Goal: Task Accomplishment & Management: Complete application form

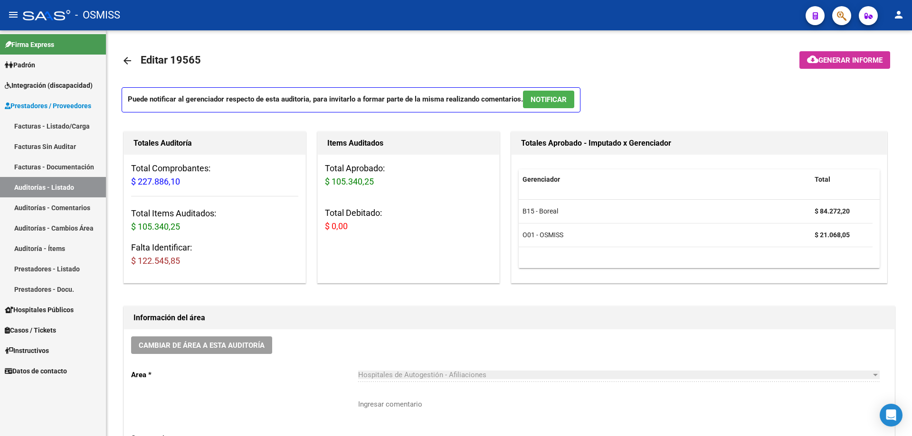
scroll to position [570, 0]
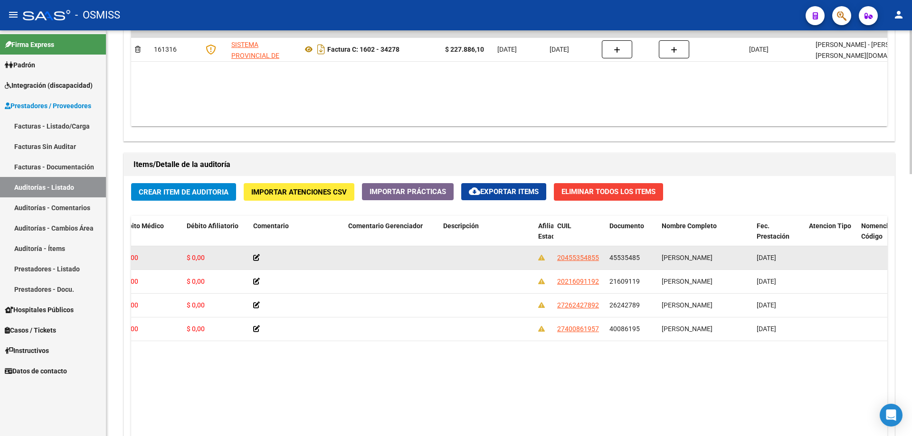
drag, startPoint x: 397, startPoint y: 261, endPoint x: 451, endPoint y: 257, distance: 53.8
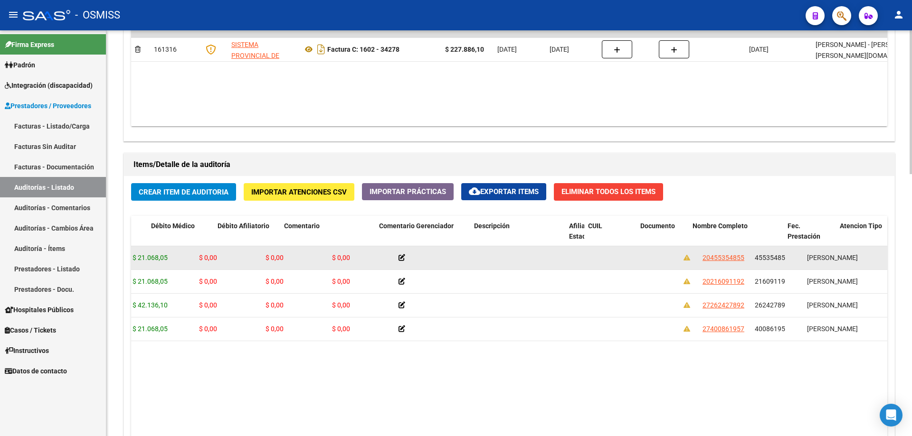
drag, startPoint x: 491, startPoint y: 264, endPoint x: 432, endPoint y: 268, distance: 59.0
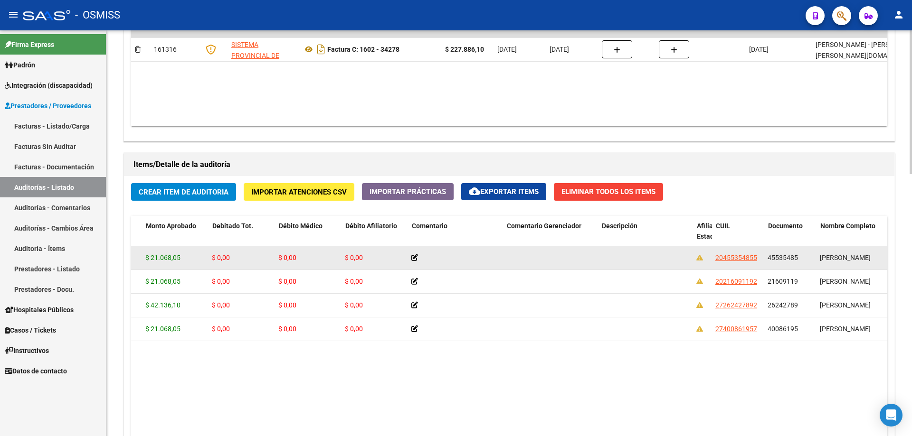
scroll to position [0, 15]
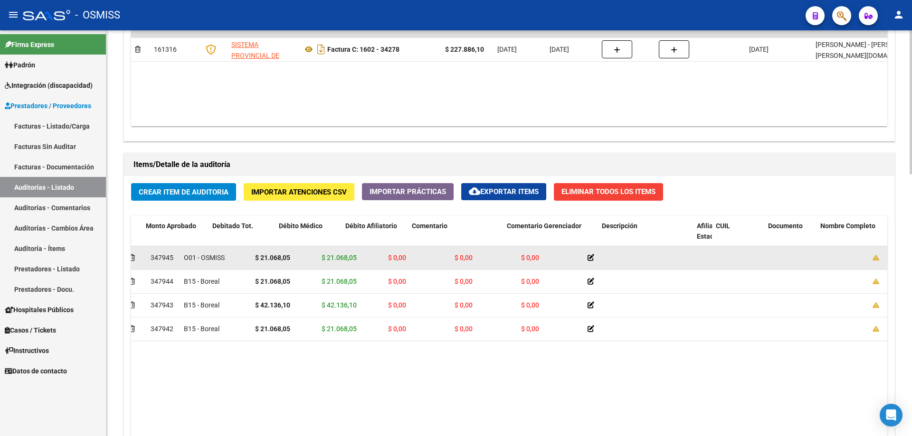
drag, startPoint x: 432, startPoint y: 268, endPoint x: 305, endPoint y: 266, distance: 127.2
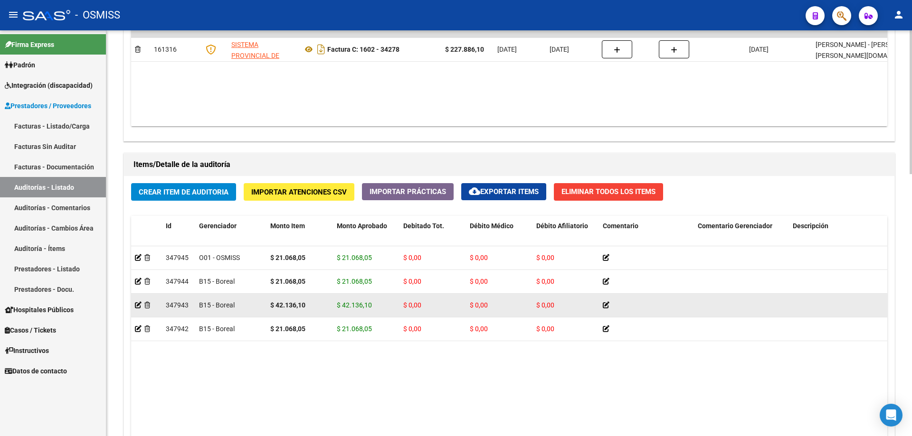
scroll to position [523, 0]
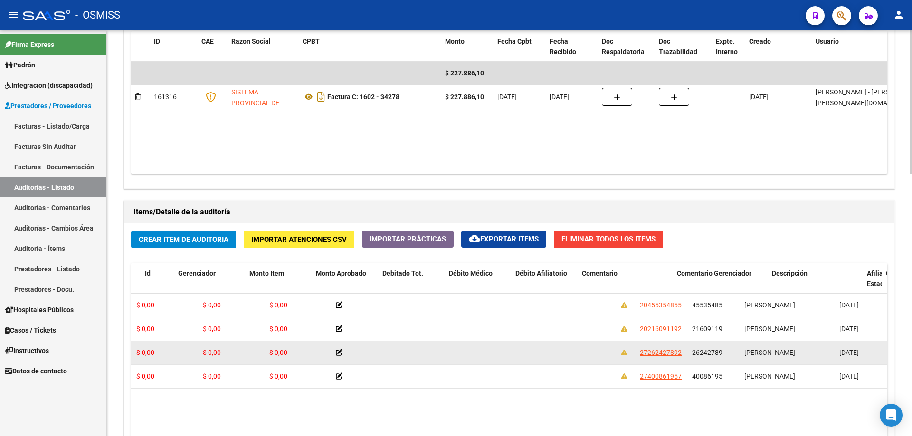
drag, startPoint x: 484, startPoint y: 389, endPoint x: 569, endPoint y: 362, distance: 89.6
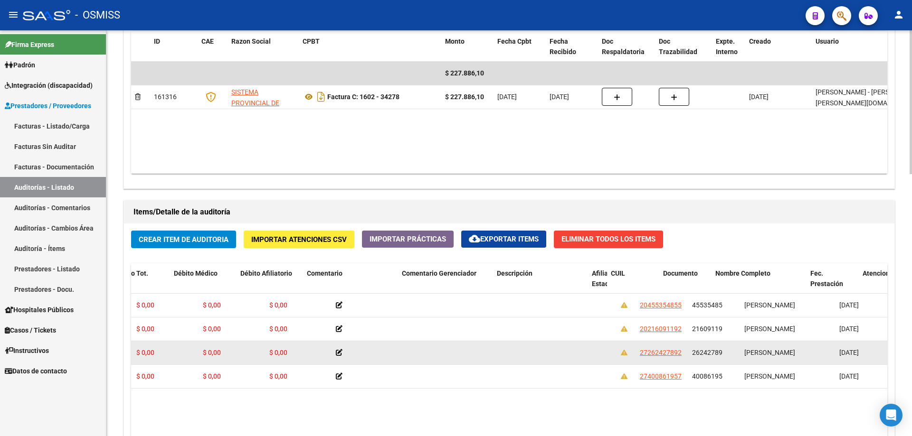
scroll to position [0, 296]
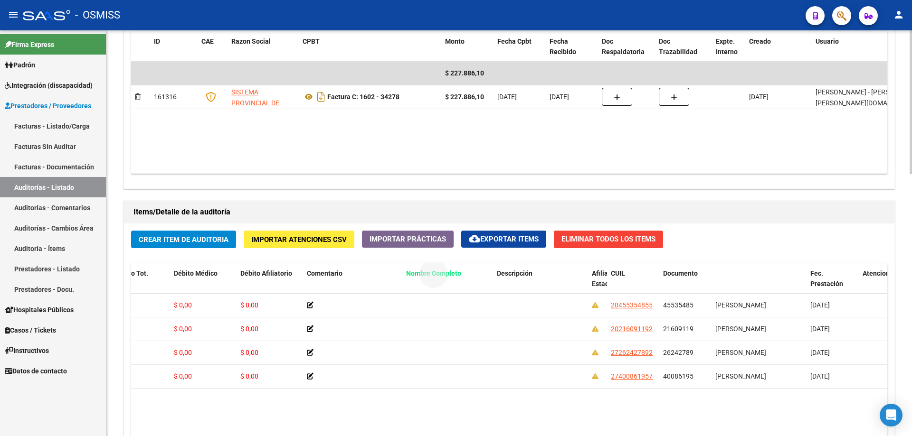
drag, startPoint x: 739, startPoint y: 272, endPoint x: 414, endPoint y: 277, distance: 325.7
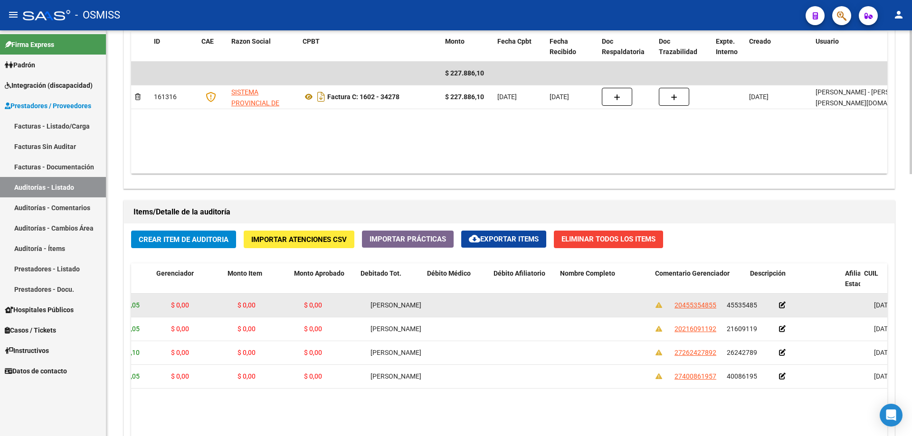
scroll to position [0, 0]
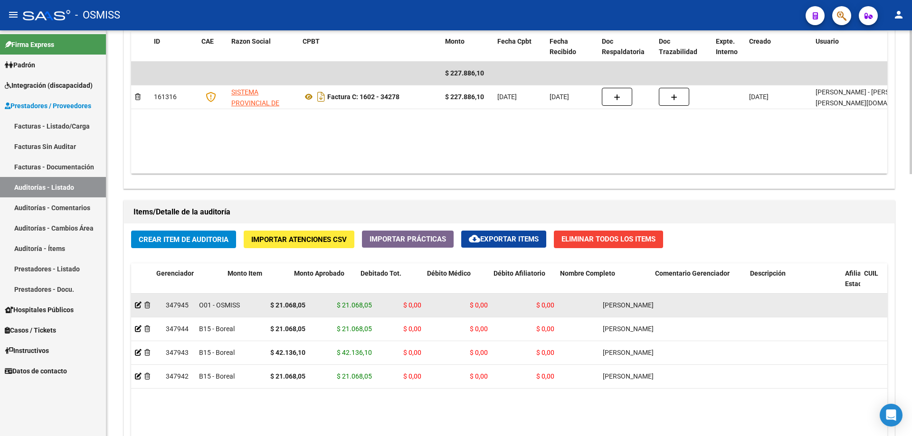
drag, startPoint x: 345, startPoint y: 321, endPoint x: 209, endPoint y: 300, distance: 137.9
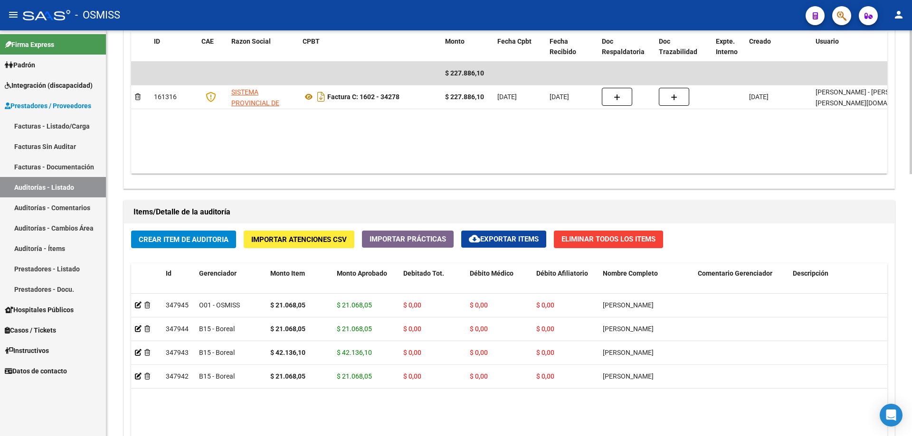
click at [174, 235] on span "Crear Item de Auditoria" at bounding box center [184, 239] width 90 height 9
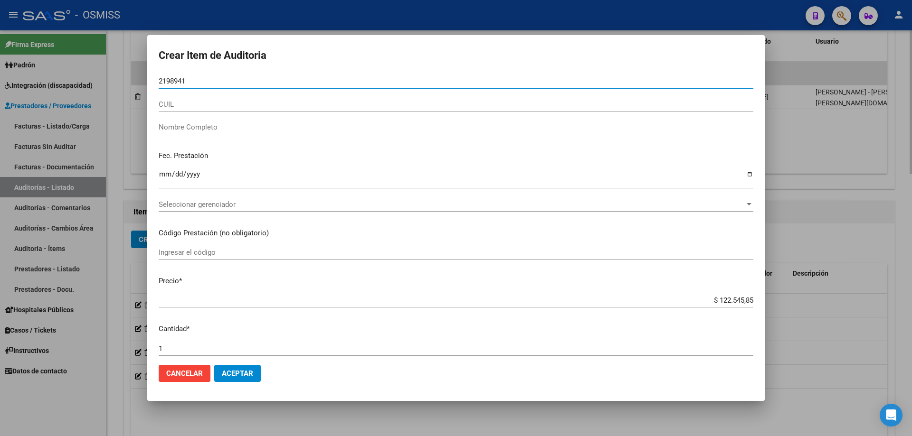
type input "21989414"
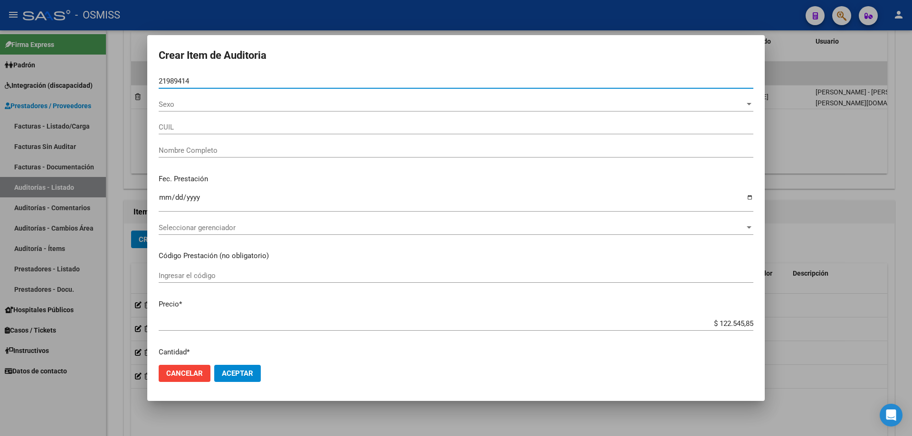
type input "27219894142"
type input "[PERSON_NAME] [PERSON_NAME]"
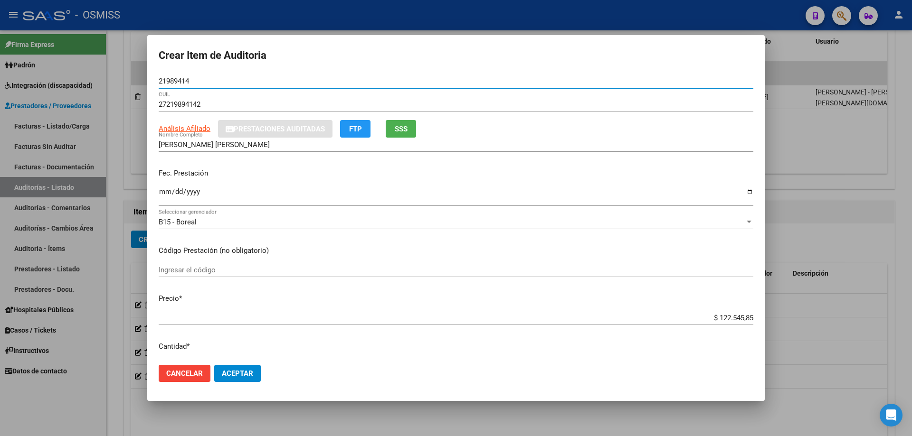
type input "21989414"
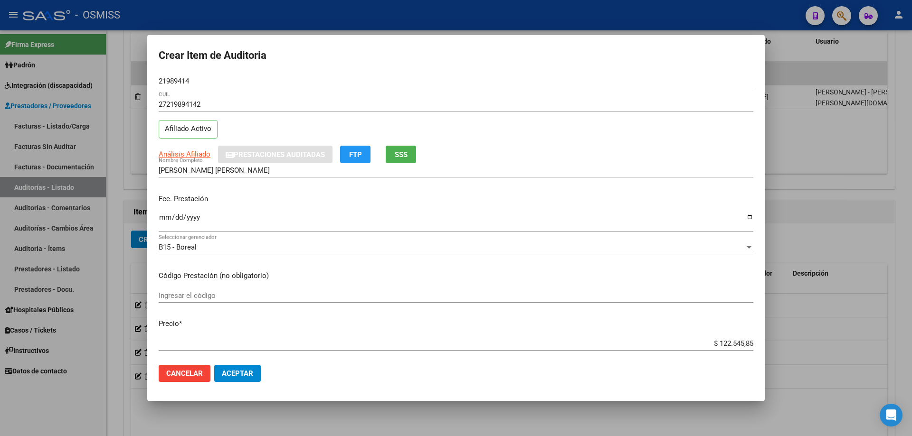
drag, startPoint x: 165, startPoint y: 197, endPoint x: 157, endPoint y: 221, distance: 25.5
click at [158, 212] on mat-dialog-content "21989414 Nro Documento 27219894142 CUIL Afiliado Activo Análisis Afiliado Prest…" at bounding box center [455, 215] width 617 height 283
click at [157, 223] on mat-dialog-content "21989414 Nro Documento 27219894142 CUIL Afiliado Activo Análisis Afiliado Prest…" at bounding box center [455, 215] width 617 height 283
click at [161, 220] on input "Ingresar la fecha" at bounding box center [456, 221] width 594 height 15
type input "[DATE]"
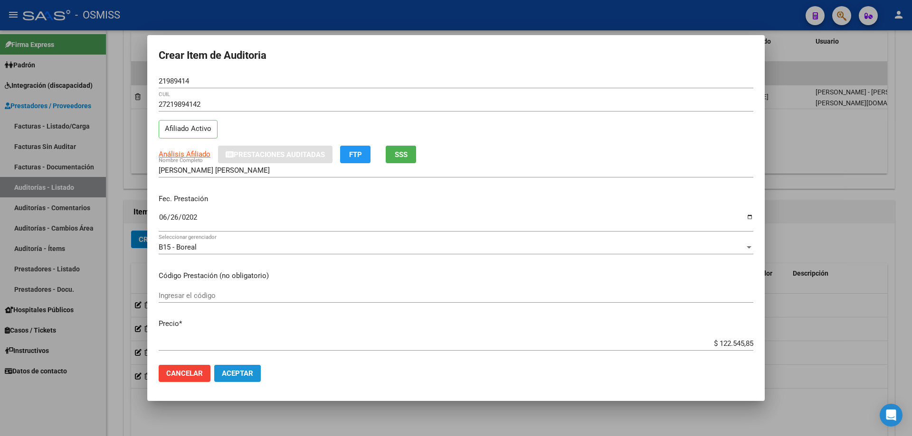
click at [254, 375] on button "Aceptar" at bounding box center [237, 373] width 47 height 17
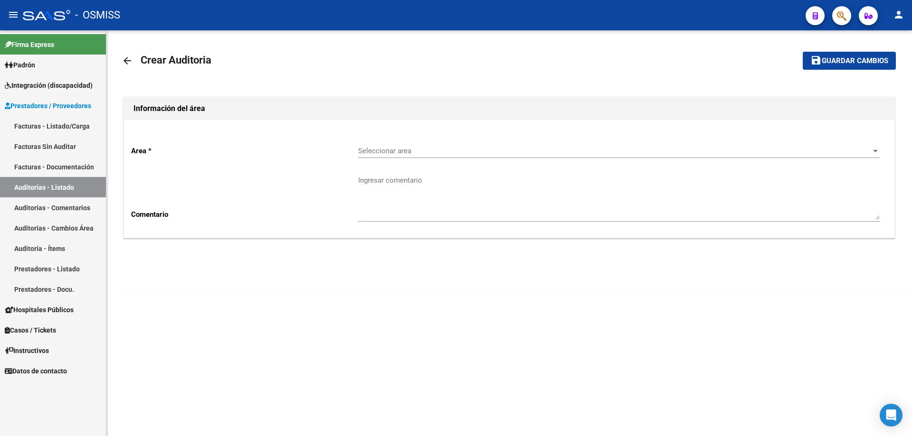
click at [476, 160] on div "Seleccionar area Seleccionar area" at bounding box center [618, 152] width 521 height 29
click at [474, 156] on div "Seleccionar area Seleccionar area" at bounding box center [618, 148] width 521 height 20
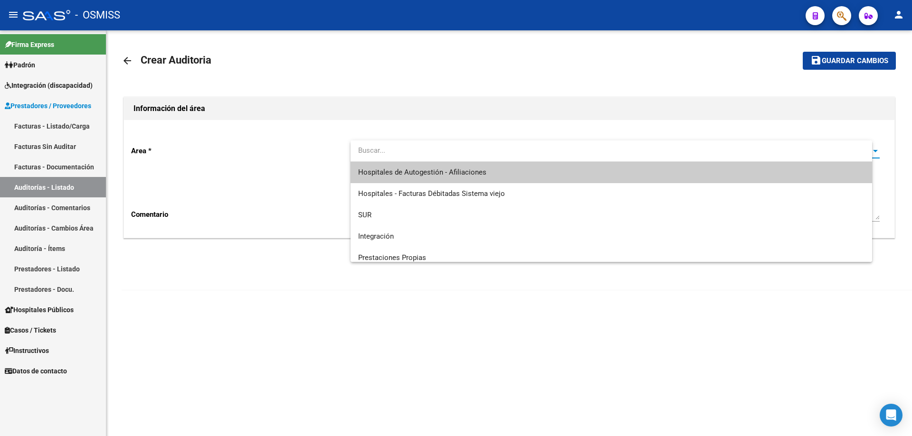
click at [474, 146] on input "dropdown search" at bounding box center [610, 150] width 521 height 21
click at [477, 168] on span "Hospitales de Autogestión - Afiliaciones" at bounding box center [422, 172] width 128 height 9
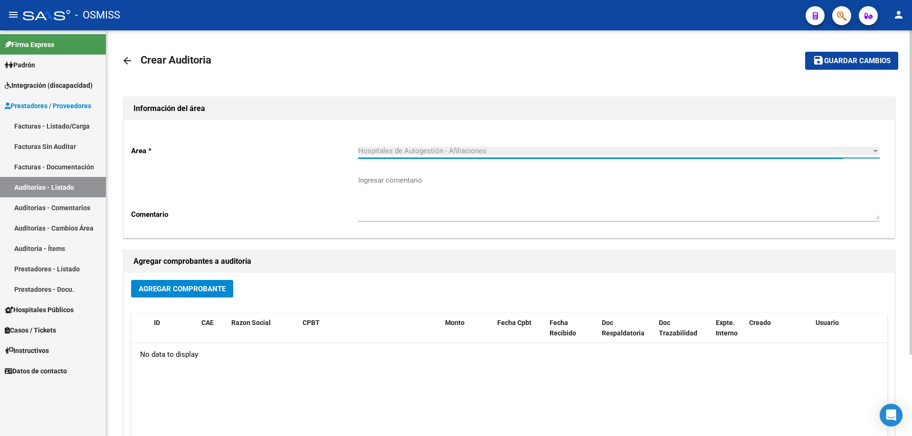
click at [212, 288] on span "Agregar Comprobante" at bounding box center [182, 289] width 87 height 9
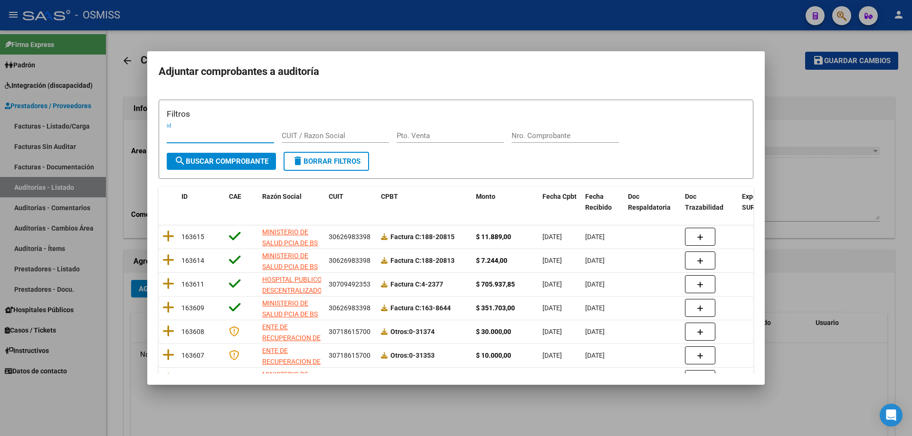
click at [539, 141] on div "Nro. Comprobante" at bounding box center [564, 136] width 107 height 14
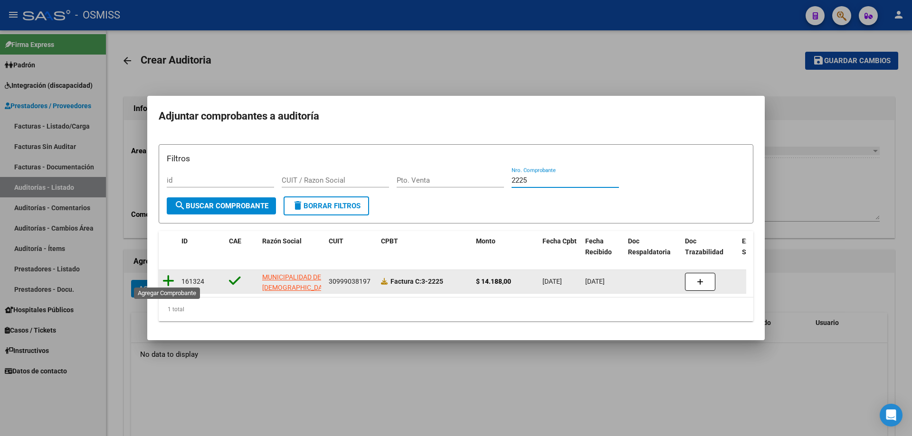
type input "2225"
click at [173, 282] on icon at bounding box center [168, 280] width 12 height 13
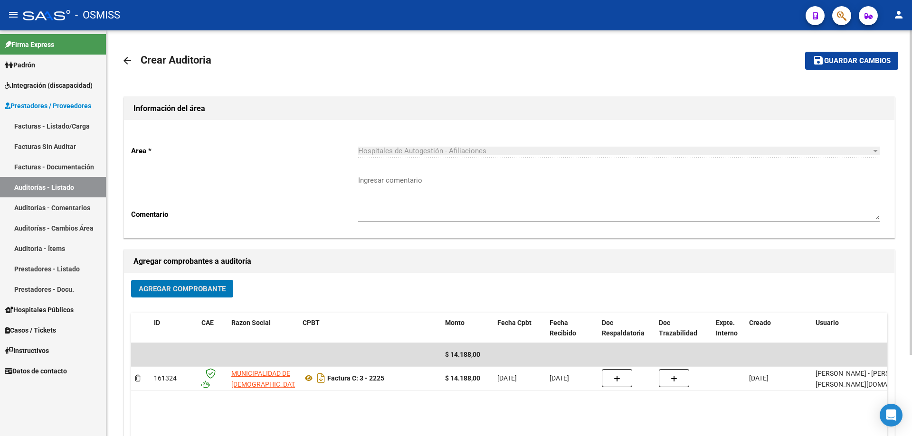
click at [851, 59] on span "Guardar cambios" at bounding box center [857, 61] width 66 height 9
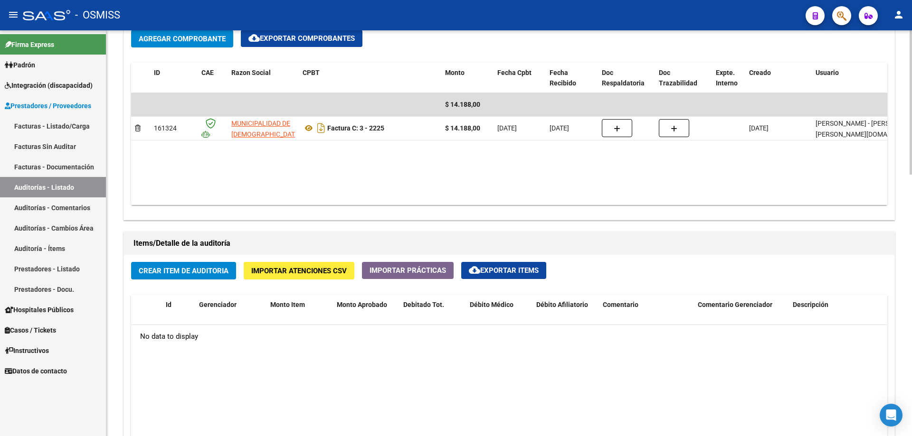
scroll to position [522, 0]
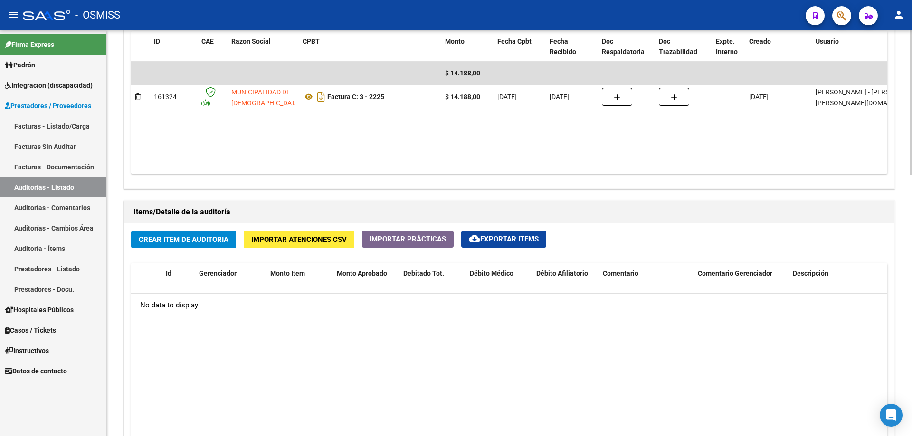
click at [491, 139] on datatable-body "$ 14.188,00 161324 MUNICIPALIDAD DE [GEOGRAPHIC_DATA] Factura C: 3 - 2225 $ 14.…" at bounding box center [509, 118] width 756 height 112
drag, startPoint x: 552, startPoint y: 151, endPoint x: 556, endPoint y: 149, distance: 5.0
click at [556, 149] on datatable-body "$ 14.188,00 161324 MUNICIPALIDAD DE [GEOGRAPHIC_DATA] Factura C: 3 - 2225 $ 14.…" at bounding box center [509, 118] width 756 height 112
click at [358, 405] on datatable-body "No data to display" at bounding box center [509, 419] width 756 height 251
click at [242, 319] on datatable-body "No data to display" at bounding box center [509, 419] width 756 height 251
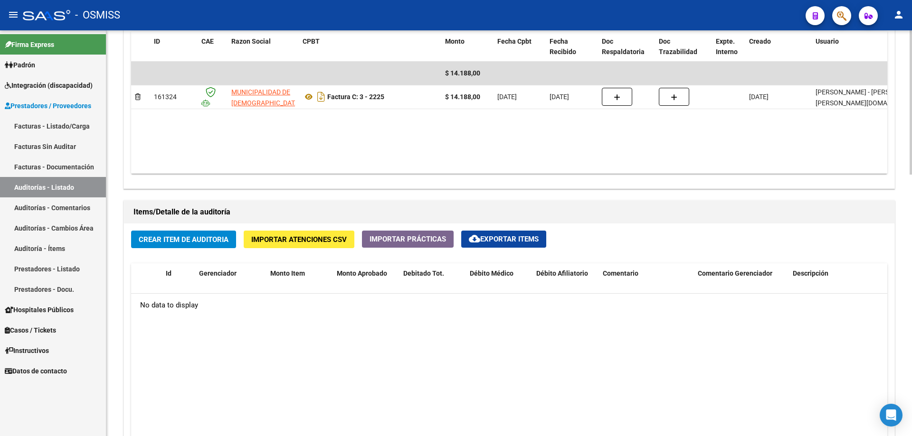
drag, startPoint x: 481, startPoint y: 159, endPoint x: 461, endPoint y: 119, distance: 44.8
click at [481, 159] on datatable-body "$ 14.188,00 161324 MUNICIPALIDAD DE [GEOGRAPHIC_DATA] Factura C: 3 - 2225 $ 14.…" at bounding box center [509, 118] width 756 height 112
click at [191, 247] on button "Crear Item de Auditoria" at bounding box center [183, 240] width 105 height 18
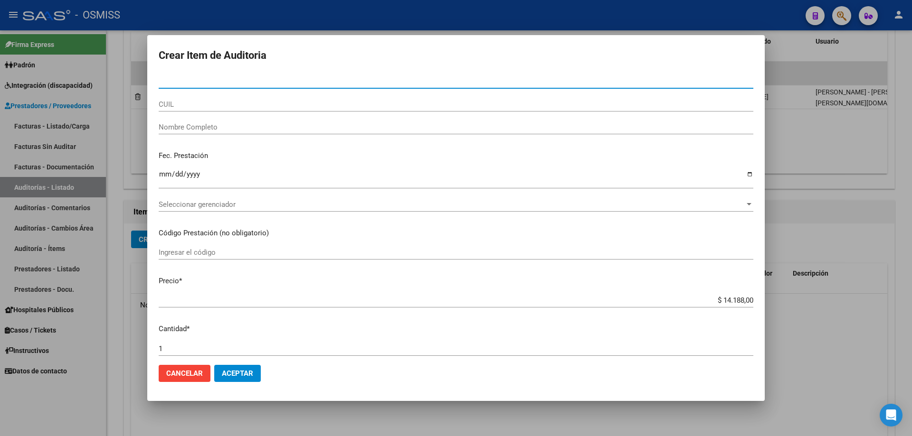
paste input "30747559"
type input "30747559"
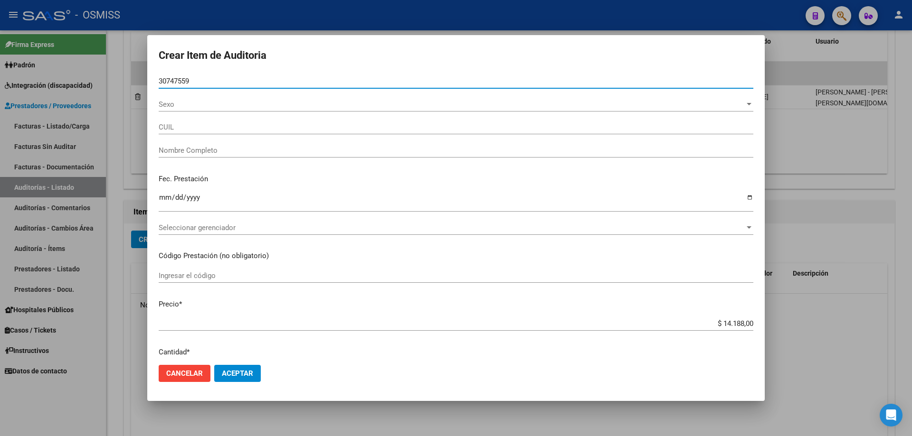
type input "27307475591"
type input "[PERSON_NAME]"
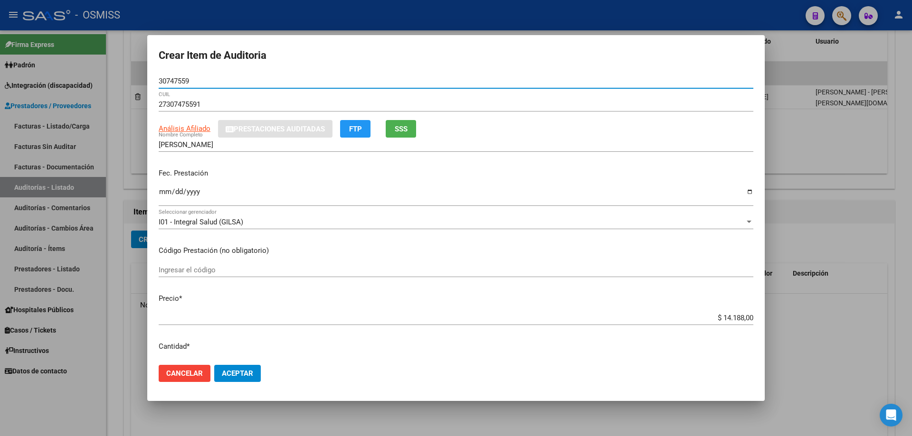
type input "30747559"
click at [168, 195] on input "Ingresar la fecha" at bounding box center [456, 195] width 594 height 15
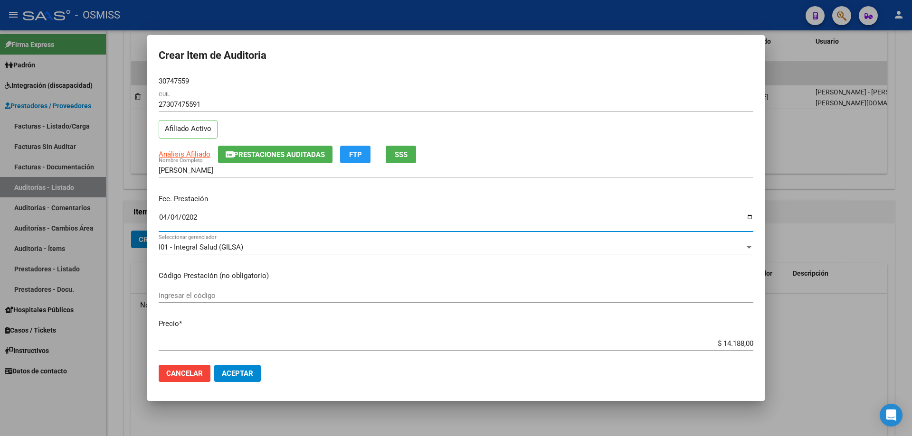
type input "[DATE]"
click at [722, 318] on mat-dialog-content "30747559 Nro Documento 27307475591 CUIL Afiliado Activo Análisis Afiliado Prest…" at bounding box center [455, 215] width 617 height 283
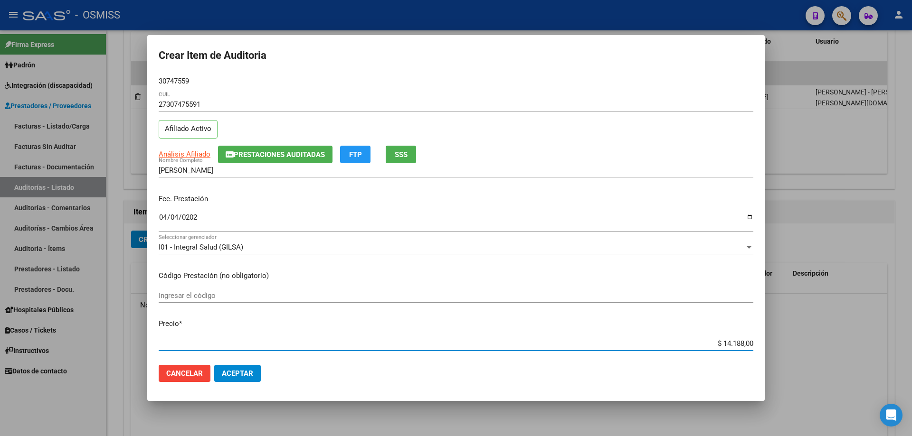
drag, startPoint x: 708, startPoint y: 343, endPoint x: 824, endPoint y: 335, distance: 116.1
click at [824, 335] on div "Crear Item de Auditoria 30747559 Nro Documento 27307475591 CUIL Afiliado Activo…" at bounding box center [456, 218] width 912 height 436
type input "$ 0,07"
type input "$ 0,73"
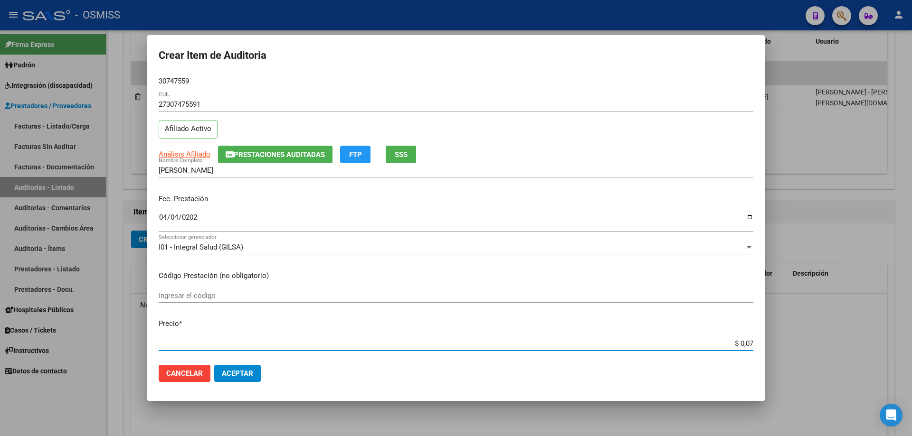
type input "$ 0,73"
type input "$ 7,34"
type input "$ 73,47"
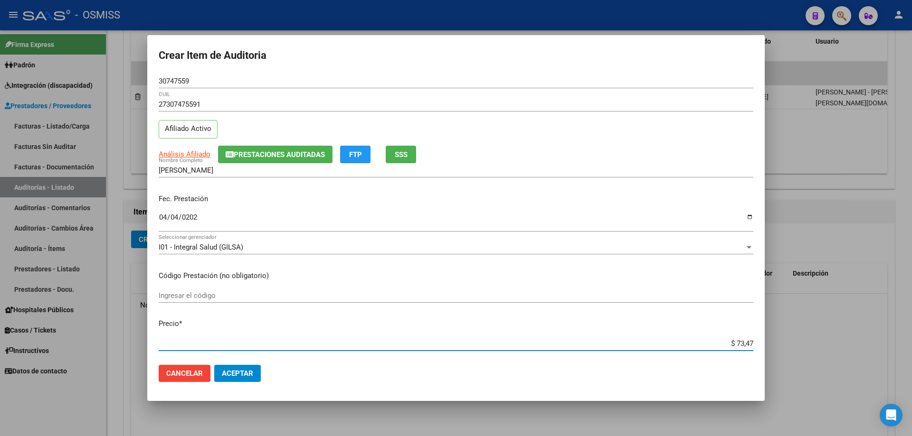
type input "$ 734,70"
type input "$ 7.347,00"
click at [263, 376] on mat-dialog-actions "Cancelar Aceptar" at bounding box center [456, 374] width 594 height 32
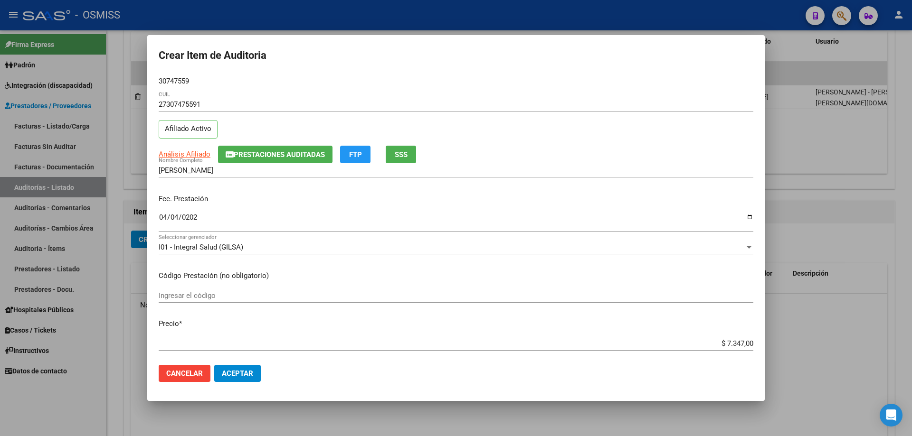
click at [177, 373] on span "Cancelar" at bounding box center [184, 373] width 37 height 9
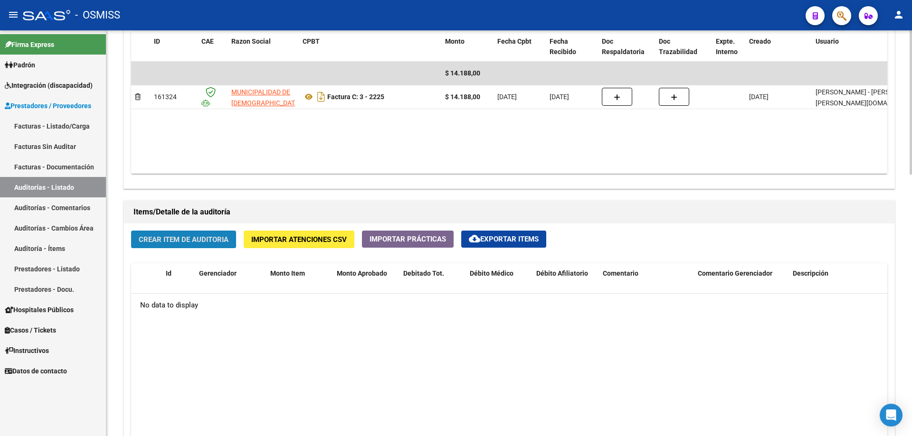
click at [210, 246] on button "Crear Item de Auditoria" at bounding box center [183, 240] width 105 height 18
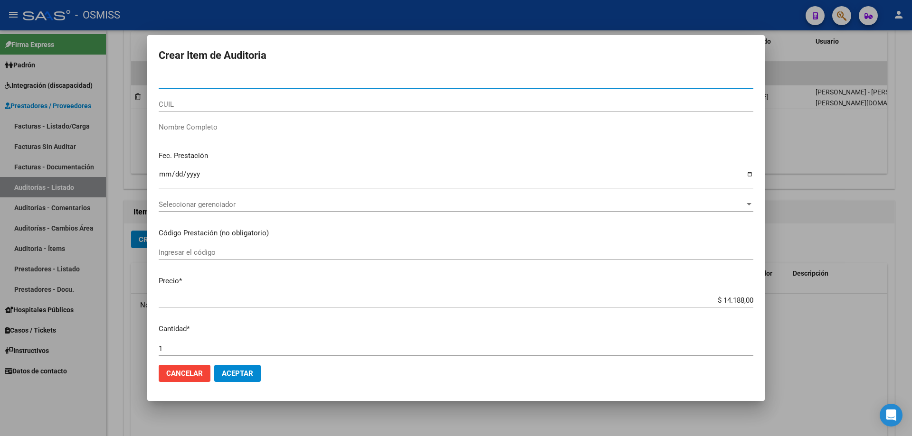
click at [826, 338] on div at bounding box center [456, 218] width 912 height 436
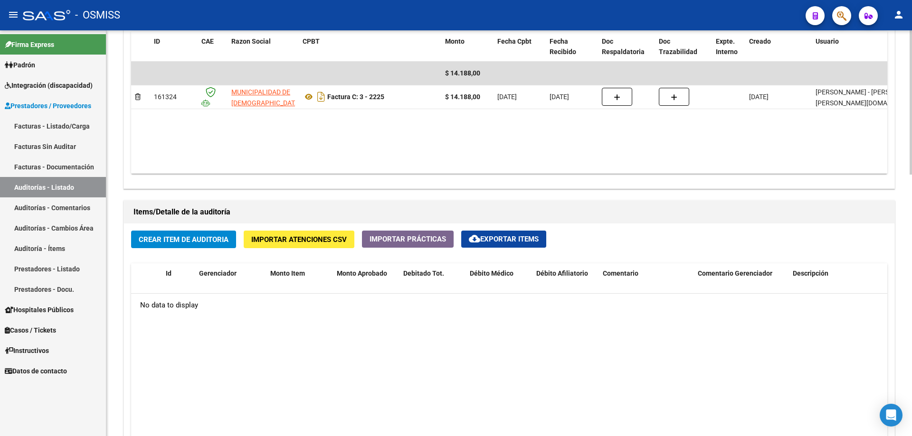
click at [207, 241] on span "Crear Item de Auditoria" at bounding box center [184, 239] width 90 height 9
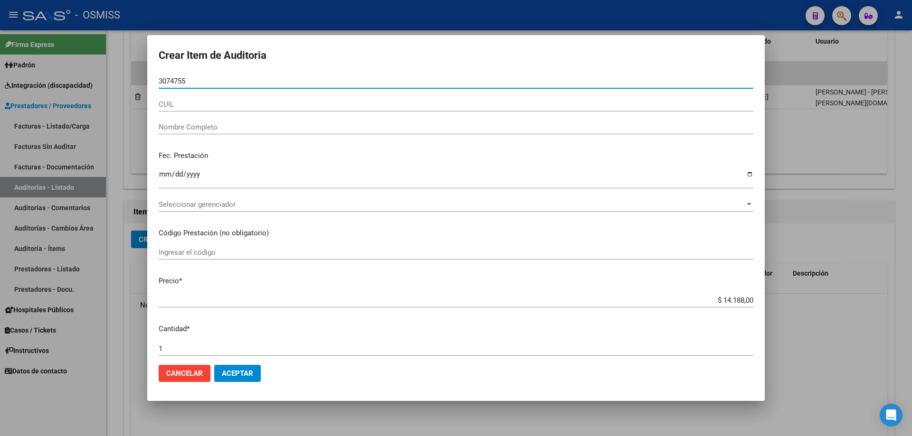
type input "30747559"
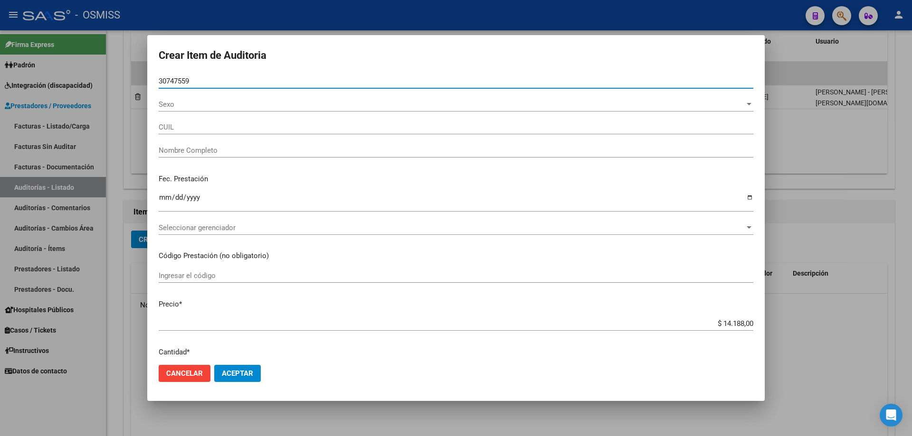
type input "27307475591"
type input "[PERSON_NAME]"
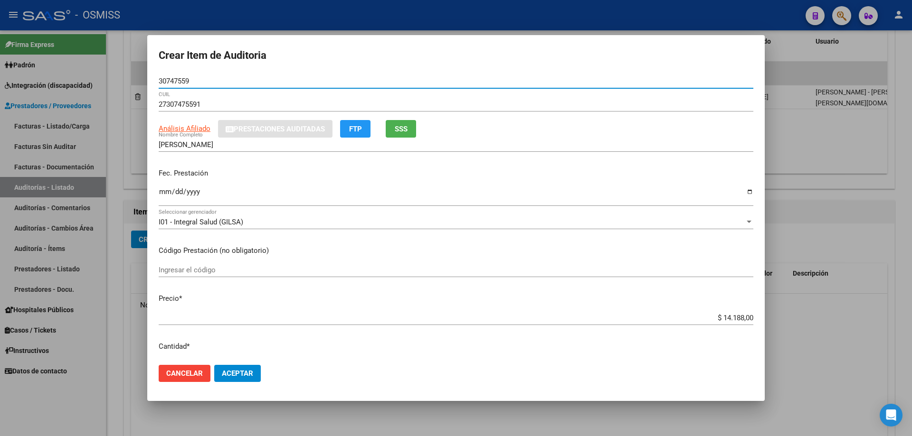
type input "30747559"
click at [158, 198] on mat-dialog-content "30747559 Nro Documento 27307475591 CUIL Análisis Afiliado Prestaciones Auditada…" at bounding box center [455, 215] width 617 height 283
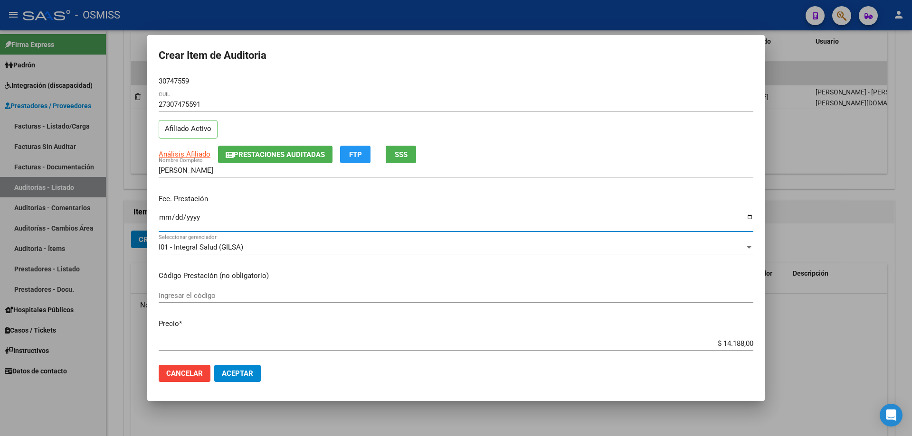
click at [167, 215] on input "Ingresar la fecha" at bounding box center [456, 221] width 594 height 15
type input "[DATE]"
click at [705, 339] on div "$ 14.188,00 Ingresar el precio" at bounding box center [456, 344] width 594 height 14
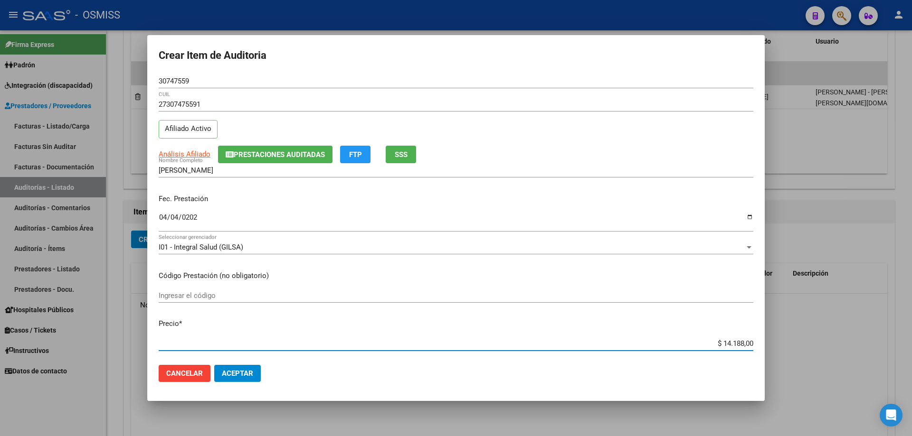
drag, startPoint x: 705, startPoint y: 340, endPoint x: 787, endPoint y: 333, distance: 82.4
click at [783, 333] on div "Crear Item de Auditoria 30747559 Nro Documento 27307475591 CUIL Afiliado Activo…" at bounding box center [456, 218] width 912 height 436
type input "$ 0,07"
type input "$ 0,73"
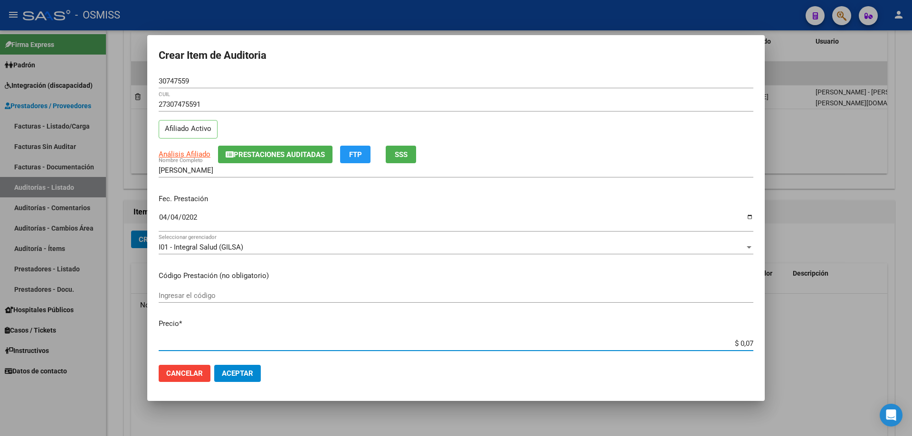
type input "$ 0,73"
type input "$ 7,34"
type input "$ 73,47"
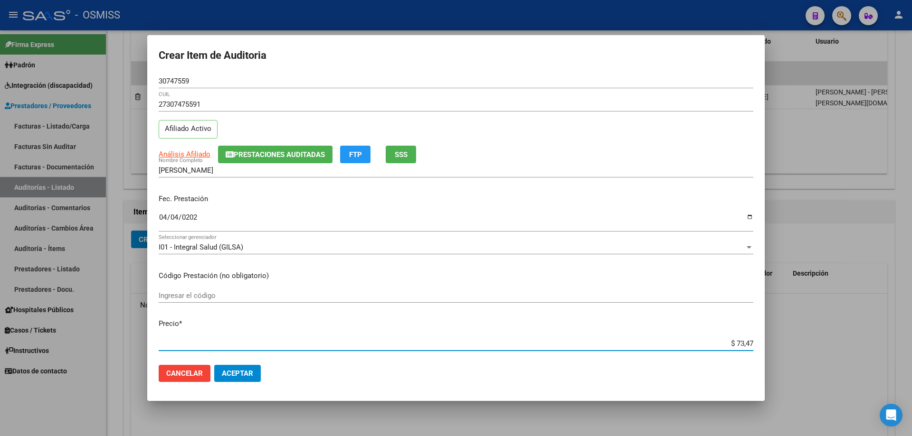
type input "$ 734,70"
type input "$ 7.347,00"
click at [247, 379] on button "Aceptar" at bounding box center [237, 373] width 47 height 17
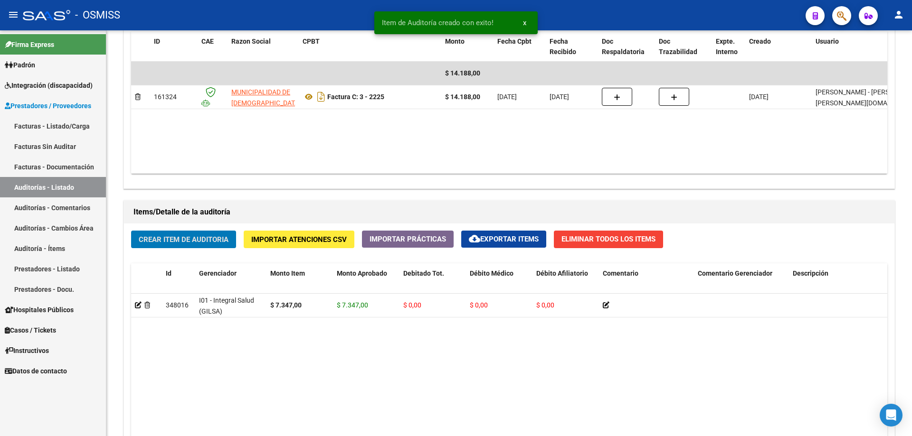
scroll to position [523, 0]
click at [208, 246] on button "Crear Item de Auditoria" at bounding box center [183, 240] width 105 height 18
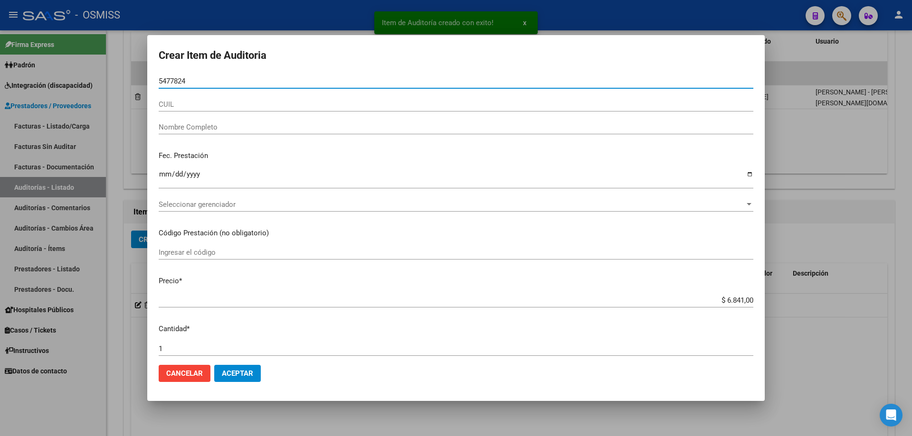
type input "54778246"
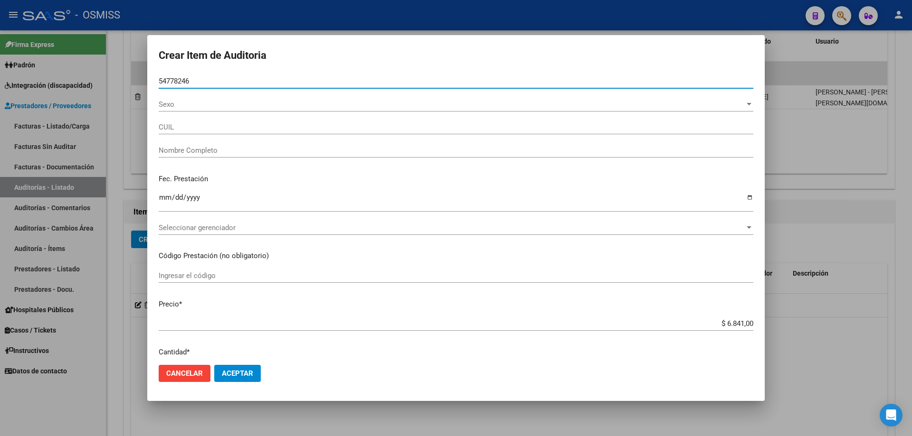
type input "27547782467"
type input "[PERSON_NAME] UMMI"
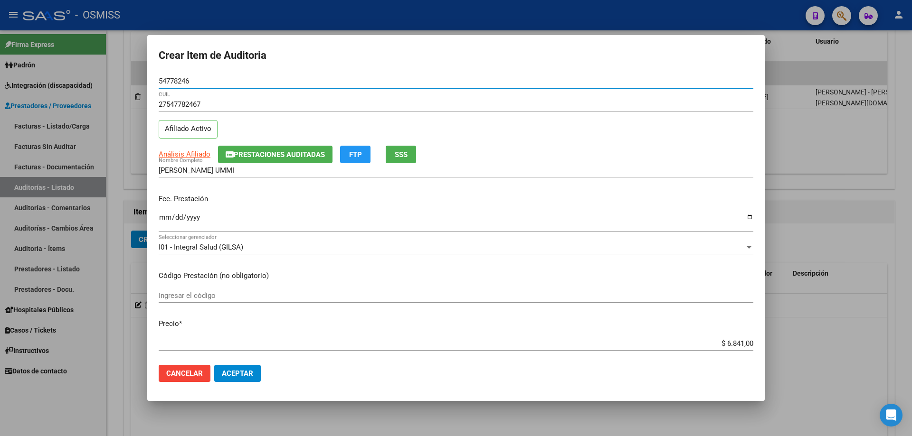
type input "54778246"
click at [165, 223] on input "Ingresar la fecha" at bounding box center [456, 221] width 594 height 15
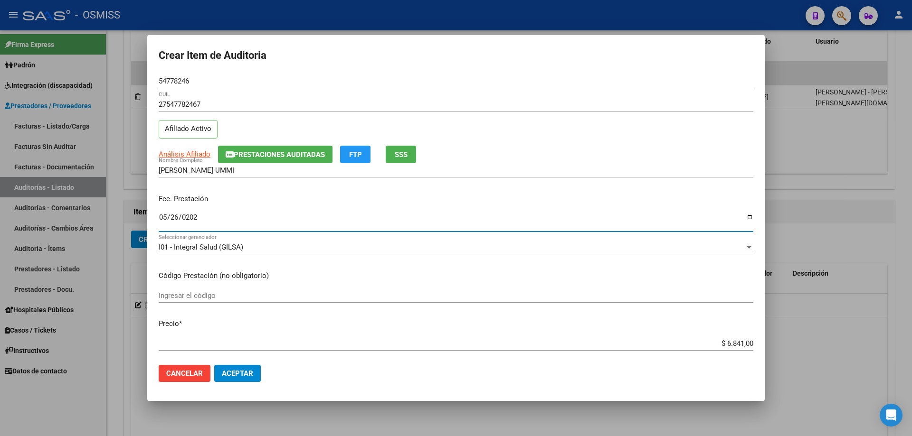
type input "[DATE]"
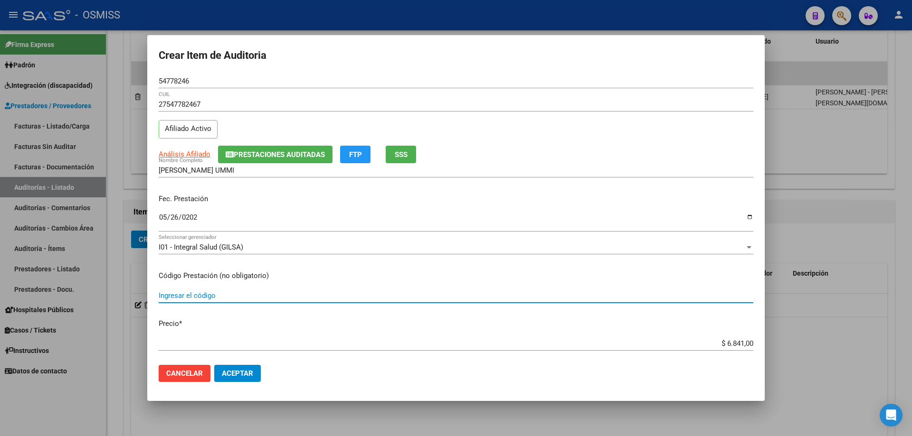
click at [477, 292] on input "Ingresar el código" at bounding box center [456, 296] width 594 height 9
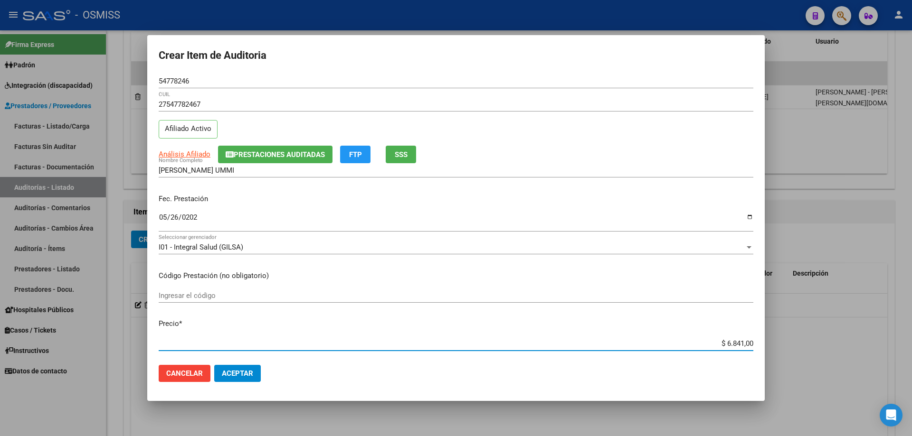
drag, startPoint x: 685, startPoint y: 345, endPoint x: 911, endPoint y: 300, distance: 230.9
click at [911, 302] on div "Crear Item de Auditoria 54778246 Nro Documento 27547782467 CUIL Afiliado Activo…" at bounding box center [456, 218] width 912 height 436
type input "$ 0,02"
type input "$ 0,27"
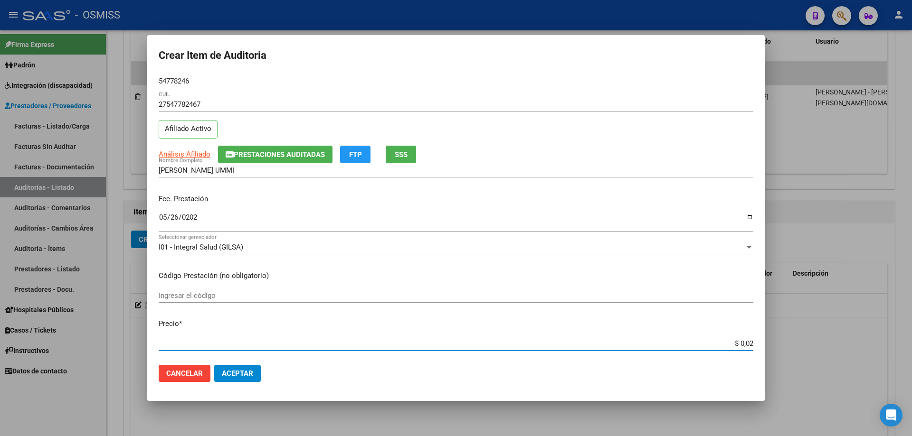
type input "$ 0,27"
type input "$ 2,78"
type input "$ 27,87"
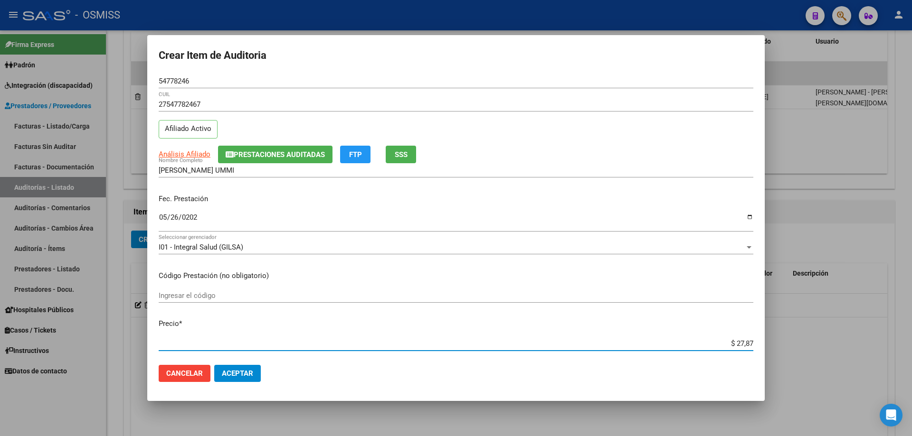
type input "$ 278,70"
type input "$ 2.787,00"
click at [238, 379] on button "Aceptar" at bounding box center [237, 373] width 47 height 17
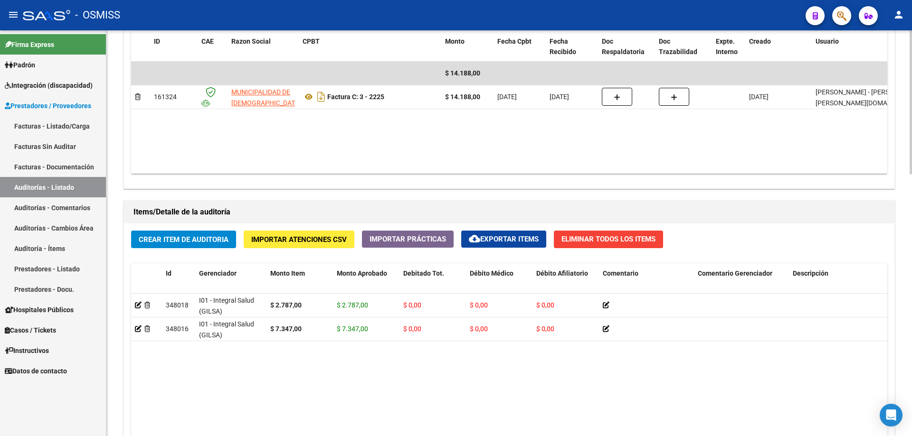
click at [478, 122] on datatable-body "$ 14.188,00 161324 MUNICIPALIDAD DE [GEOGRAPHIC_DATA] Factura C: 3 - 2225 $ 14.…" at bounding box center [509, 118] width 756 height 112
click at [52, 188] on link "Auditorías - Listado" at bounding box center [53, 187] width 106 height 20
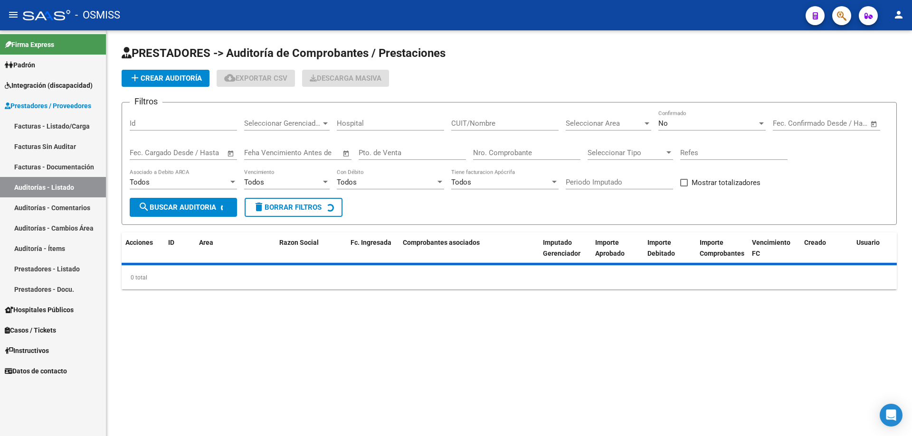
click at [525, 159] on div "Nro. Comprobante" at bounding box center [526, 150] width 107 height 20
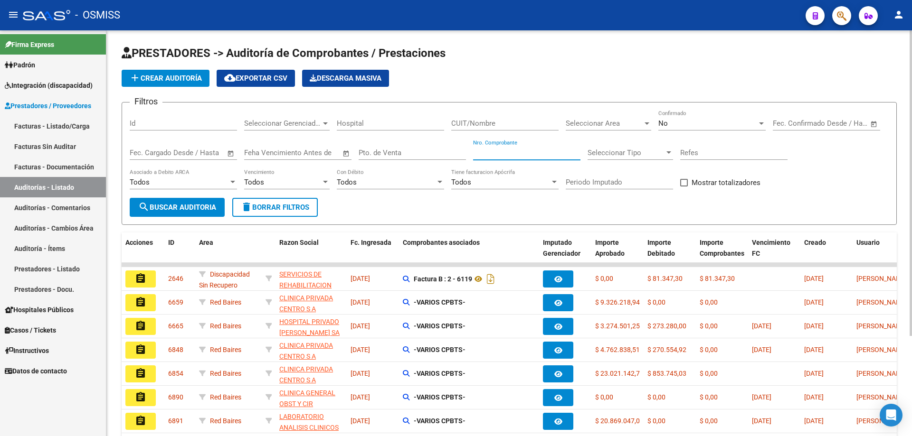
click at [521, 156] on input "Nro. Comprobante" at bounding box center [526, 153] width 107 height 9
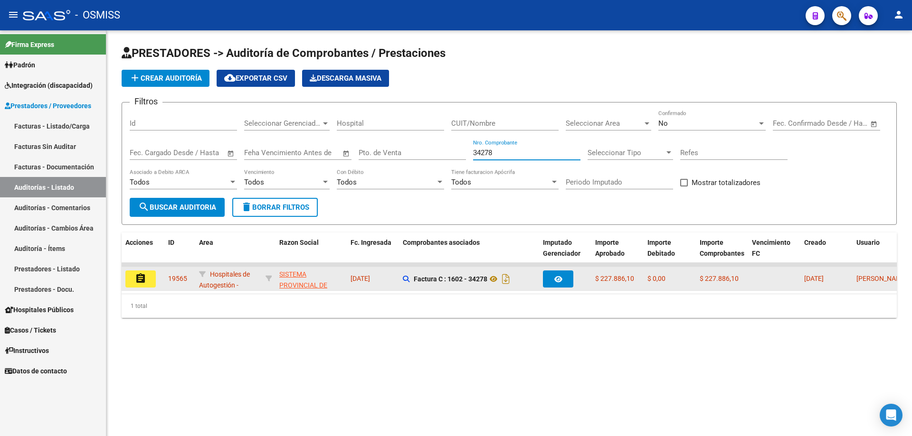
type input "34278"
click at [143, 277] on mat-icon "assignment" at bounding box center [140, 278] width 11 height 11
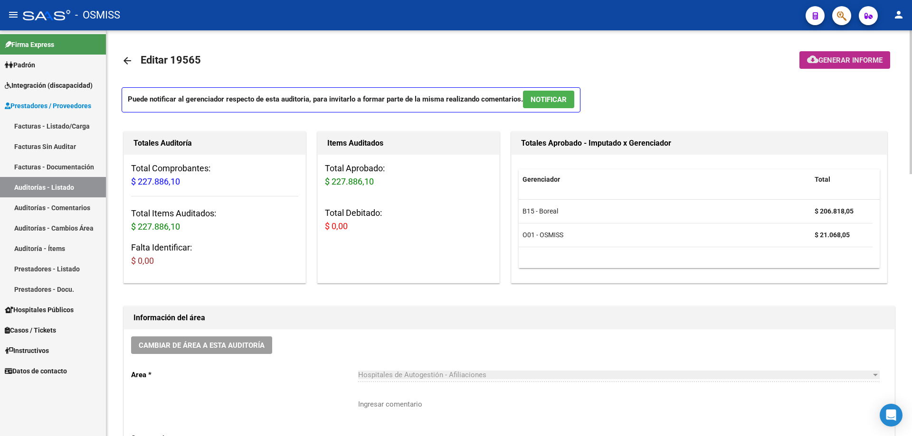
click at [847, 56] on span "Generar informe" at bounding box center [850, 60] width 64 height 9
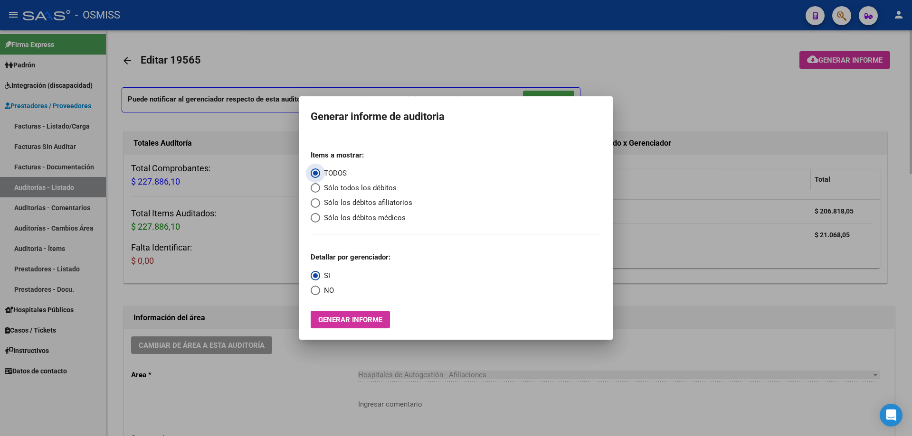
click at [672, 177] on div at bounding box center [456, 218] width 912 height 436
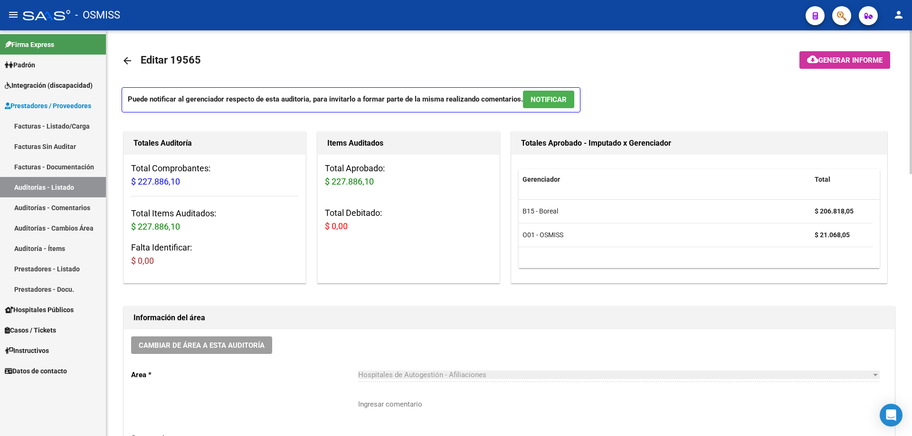
scroll to position [237, 0]
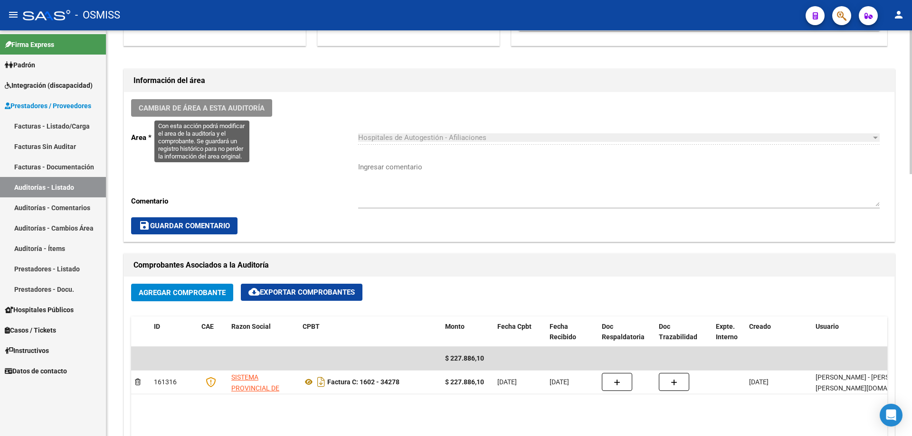
click at [225, 105] on span "Cambiar de área a esta auditoría" at bounding box center [202, 108] width 126 height 9
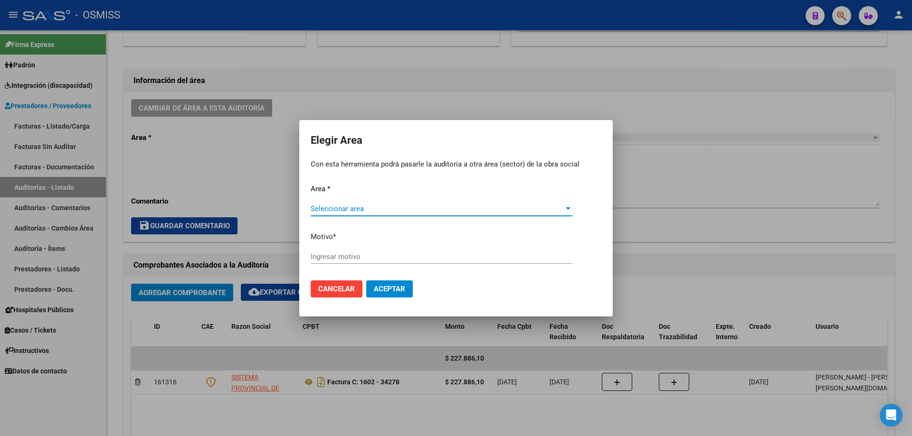
click at [409, 205] on span "Seleccionar area" at bounding box center [437, 209] width 253 height 9
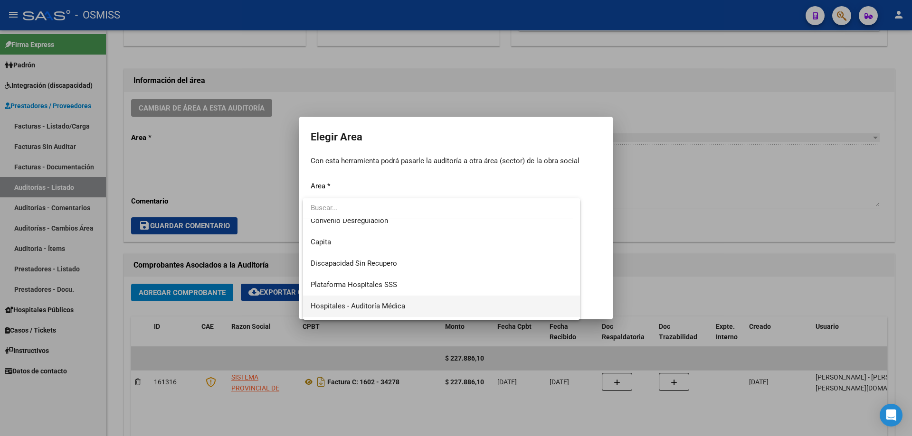
click at [425, 303] on span "Hospitales - Auditoría Médica" at bounding box center [442, 306] width 262 height 21
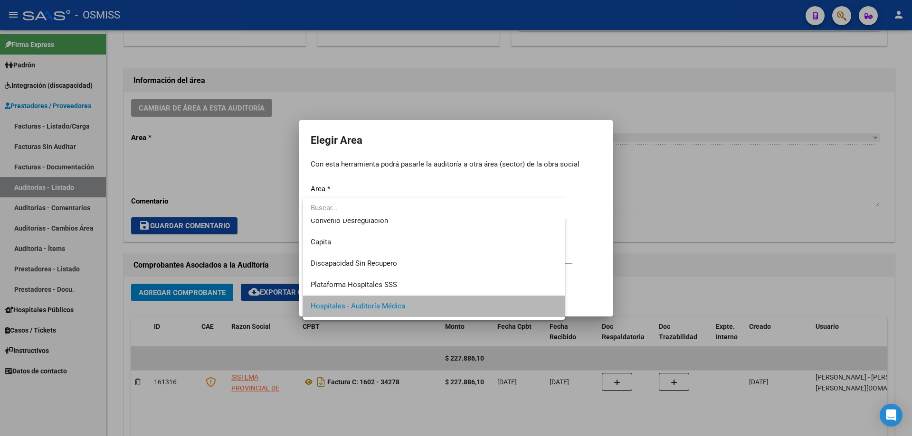
scroll to position [92, 0]
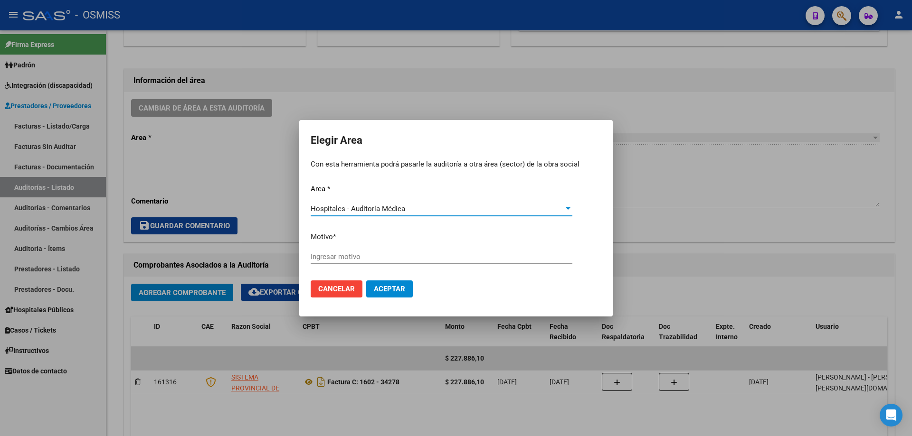
click at [402, 254] on input "Ingresar motivo" at bounding box center [442, 257] width 262 height 9
type input "a"
type input "AUDITADO"
click at [392, 281] on button "Aceptar" at bounding box center [389, 289] width 47 height 17
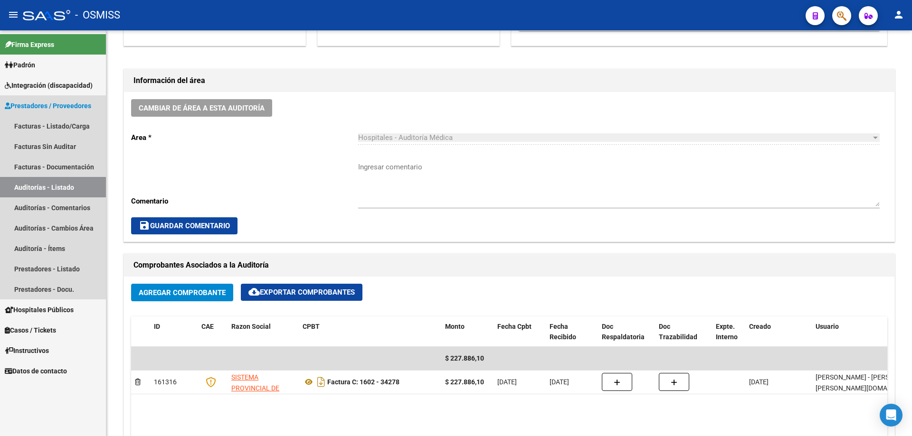
click at [74, 181] on link "Auditorías - Listado" at bounding box center [53, 187] width 106 height 20
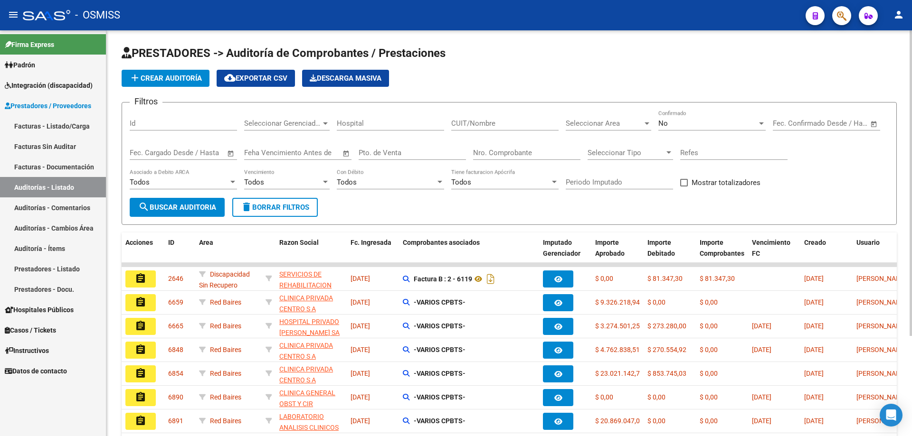
click at [163, 77] on span "add Crear Auditoría" at bounding box center [165, 78] width 73 height 9
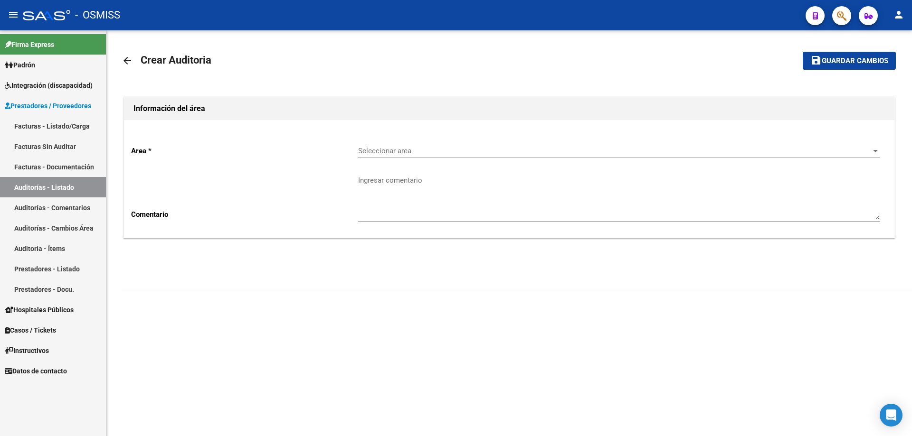
click at [497, 146] on div "Seleccionar area Seleccionar area" at bounding box center [618, 148] width 521 height 20
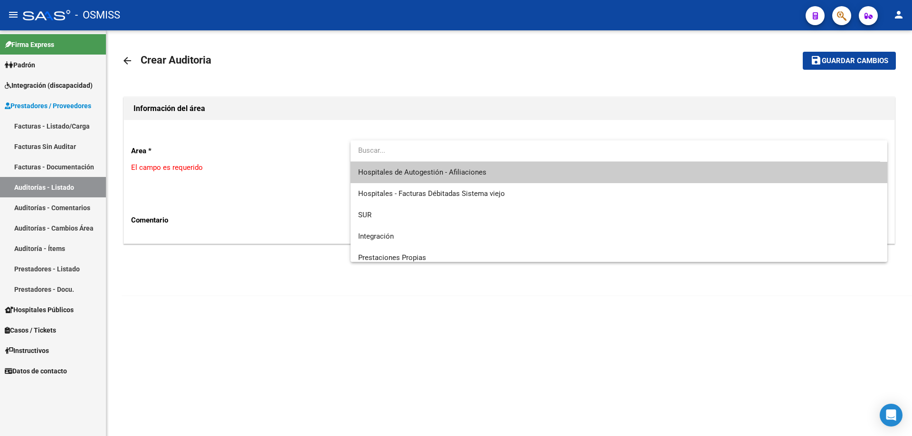
click at [486, 173] on span "Hospitales de Autogestión - Afiliaciones" at bounding box center [618, 172] width 521 height 21
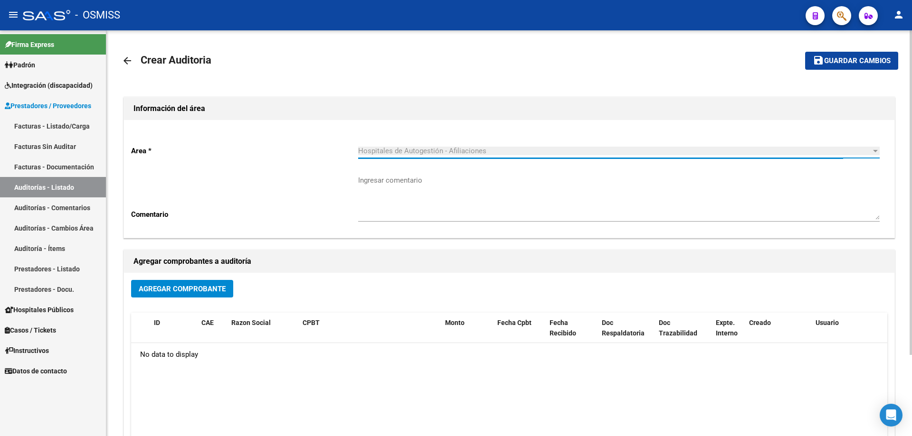
click at [194, 292] on span "Agregar Comprobante" at bounding box center [182, 289] width 87 height 9
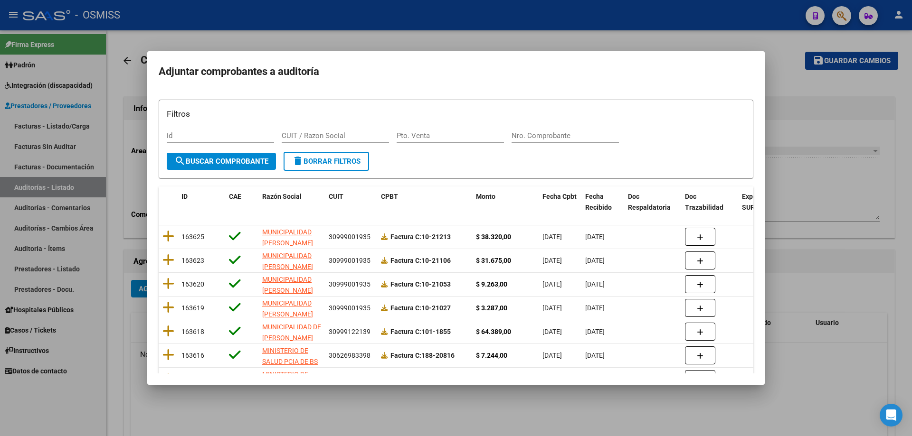
click at [551, 129] on div "Nro. Comprobante" at bounding box center [564, 136] width 107 height 14
click at [791, 156] on div at bounding box center [456, 218] width 912 height 436
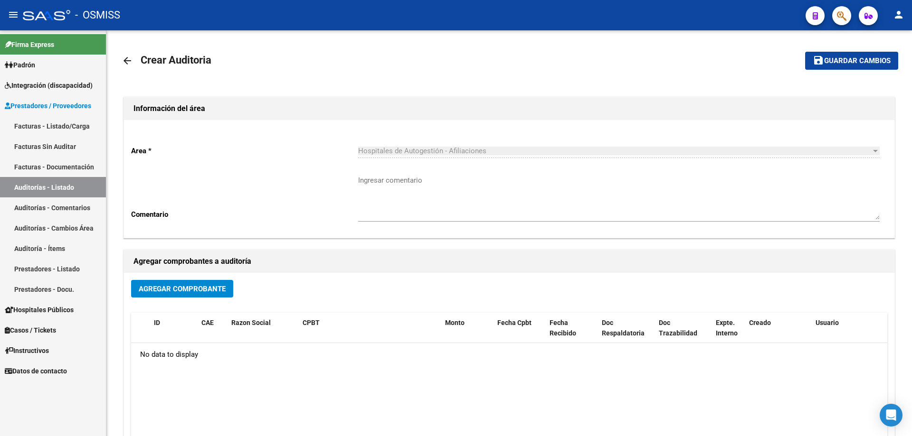
click at [58, 190] on link "Auditorías - Listado" at bounding box center [53, 187] width 106 height 20
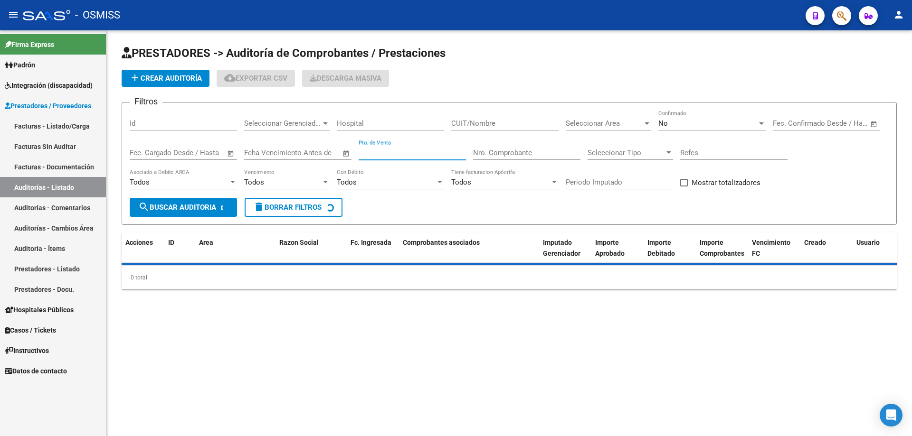
click at [457, 156] on input "Pto. de Venta" at bounding box center [411, 153] width 107 height 9
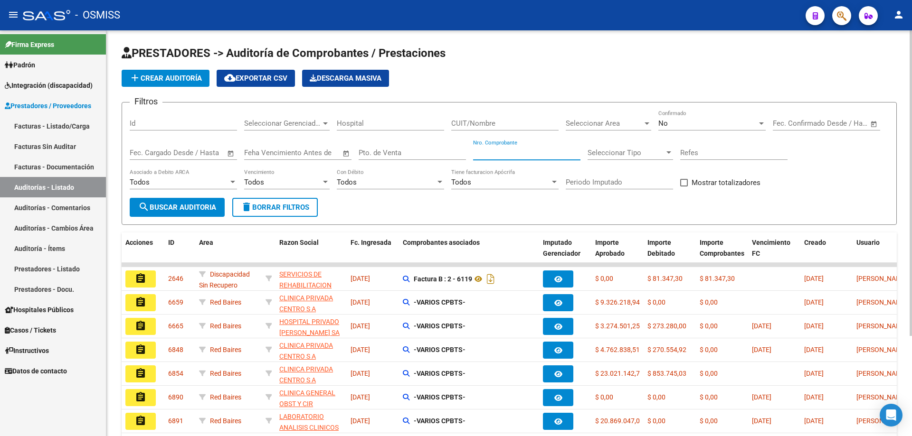
click at [498, 154] on input "Nro. Comprobante" at bounding box center [526, 153] width 107 height 9
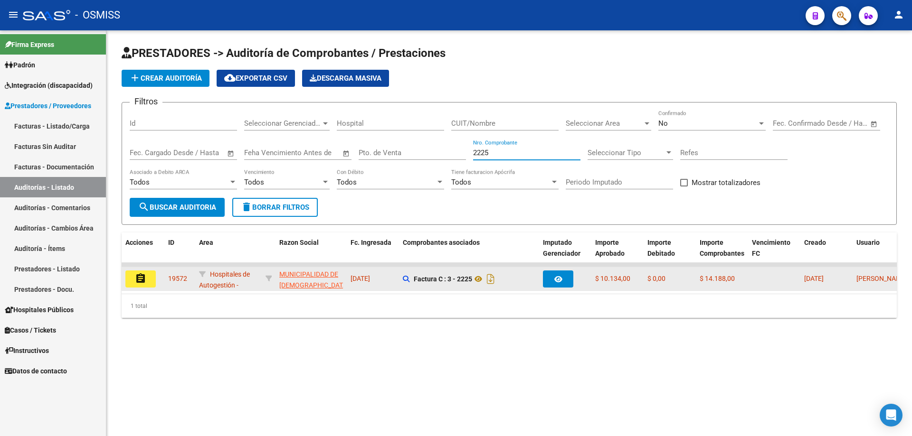
type input "2225"
click at [138, 271] on button "assignment" at bounding box center [140, 279] width 30 height 17
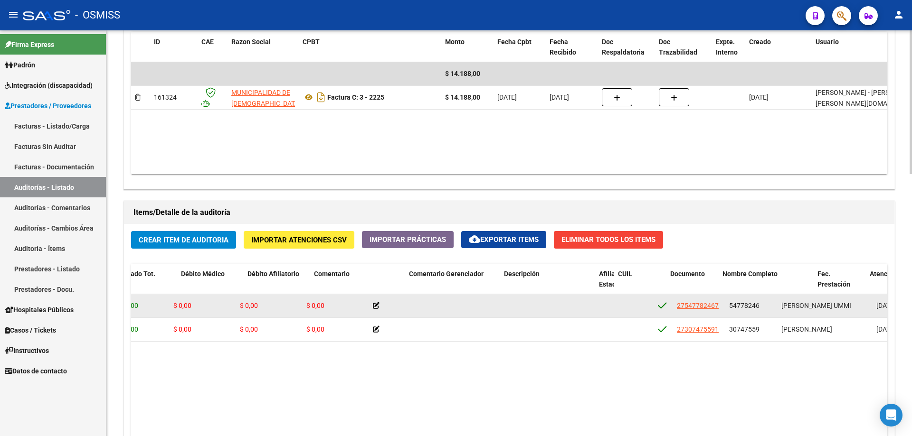
scroll to position [0, 289]
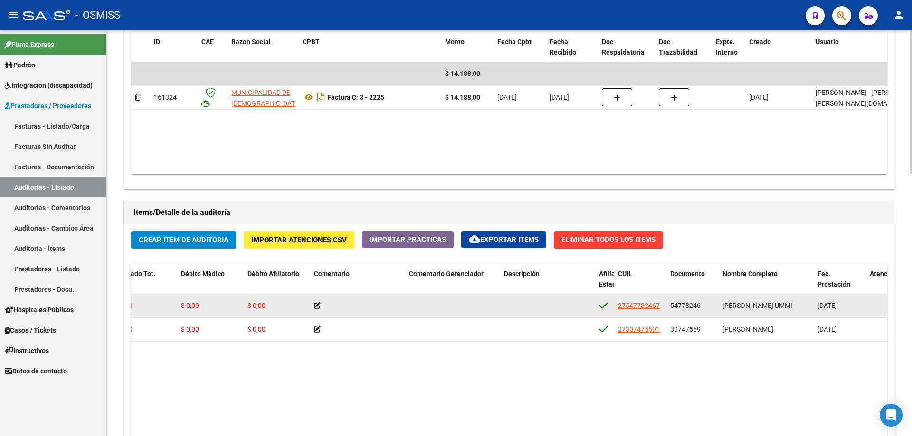
drag, startPoint x: 429, startPoint y: 316, endPoint x: 498, endPoint y: 312, distance: 68.4
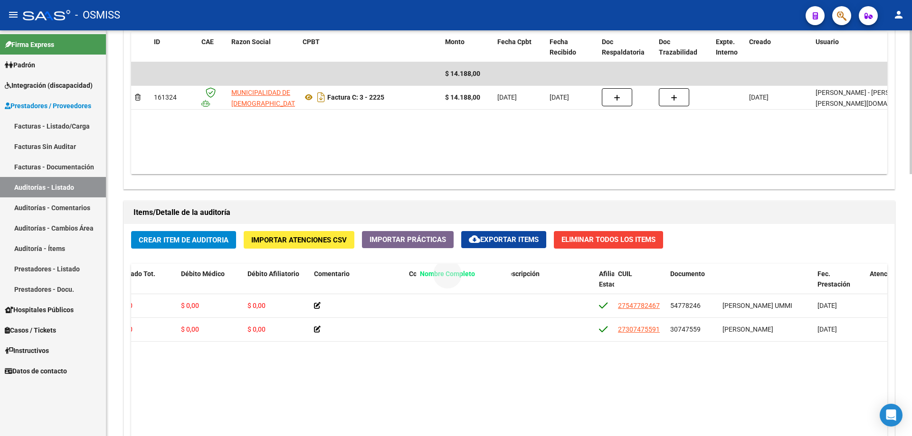
drag, startPoint x: 759, startPoint y: 274, endPoint x: 457, endPoint y: 280, distance: 302.5
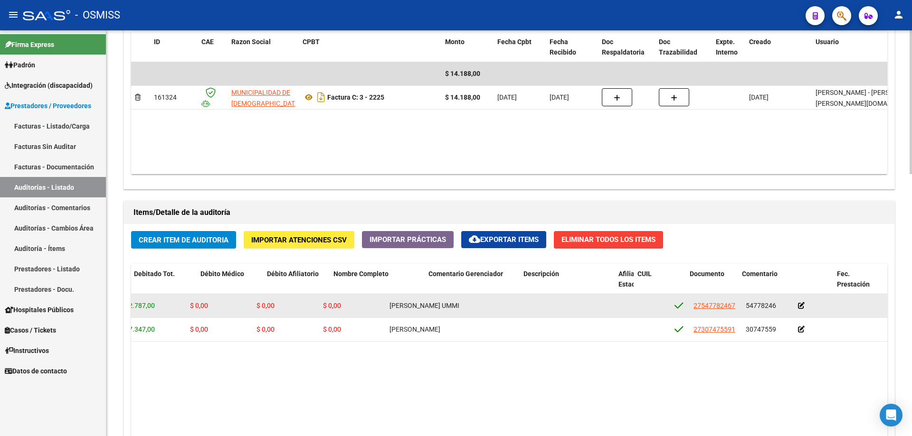
scroll to position [0, 0]
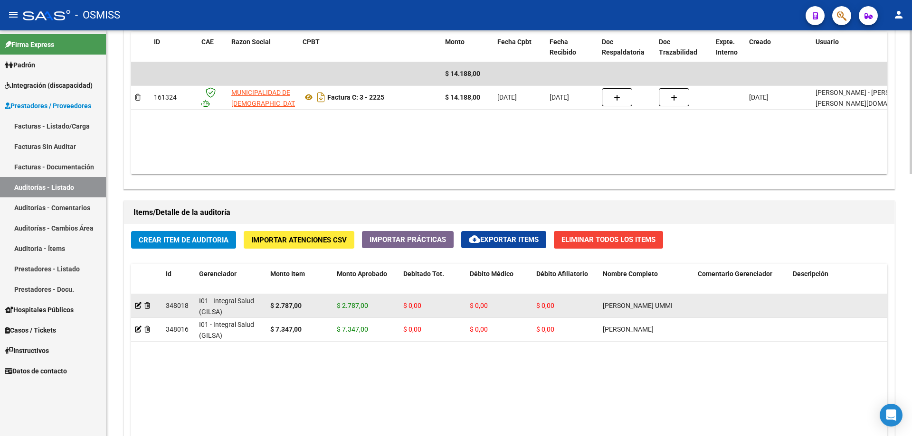
drag, startPoint x: 436, startPoint y: 305, endPoint x: 294, endPoint y: 306, distance: 142.0
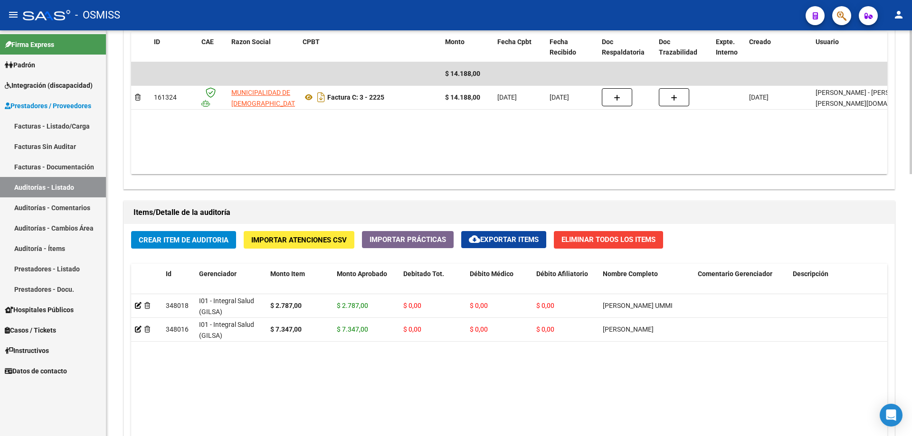
click at [193, 240] on span "Crear Item de Auditoria" at bounding box center [184, 240] width 90 height 9
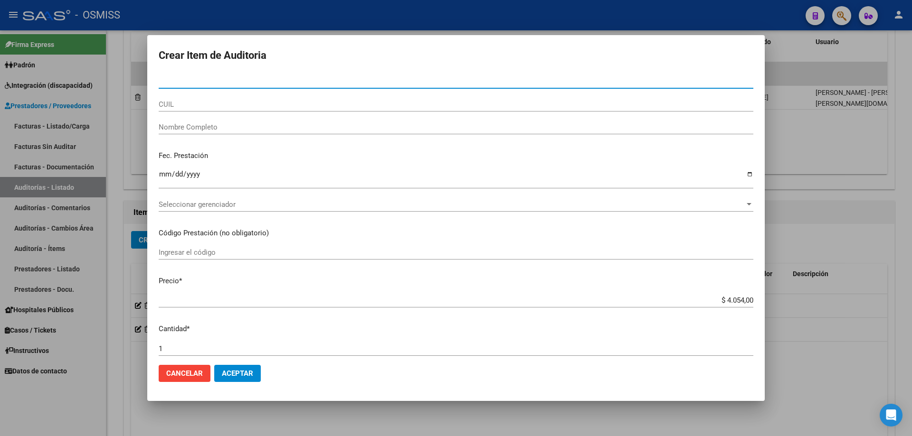
paste input "26431765"
type input "26431765"
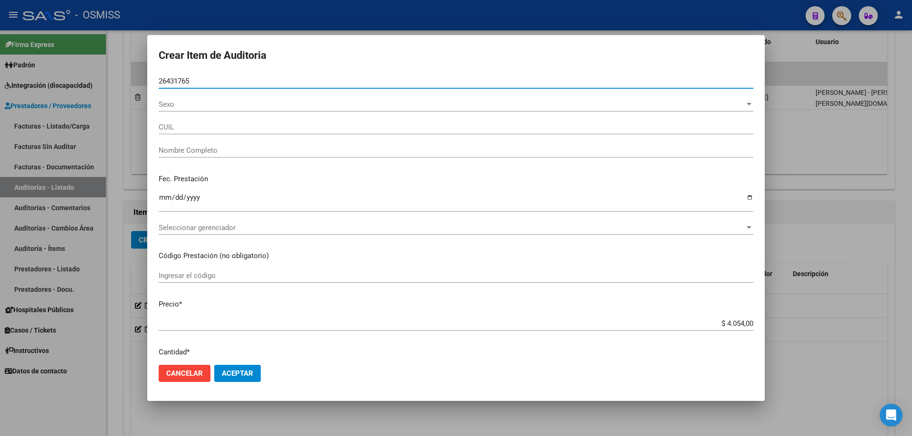
type input "20264317658"
type input "[PERSON_NAME] [PERSON_NAME]"
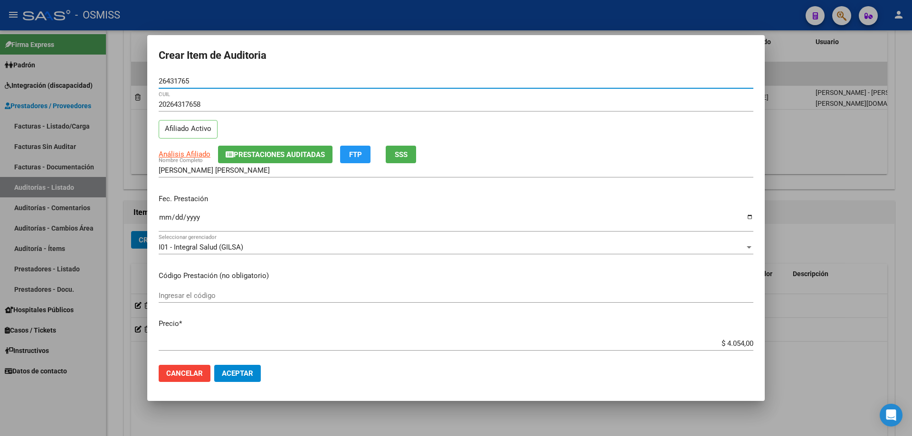
type input "26431765"
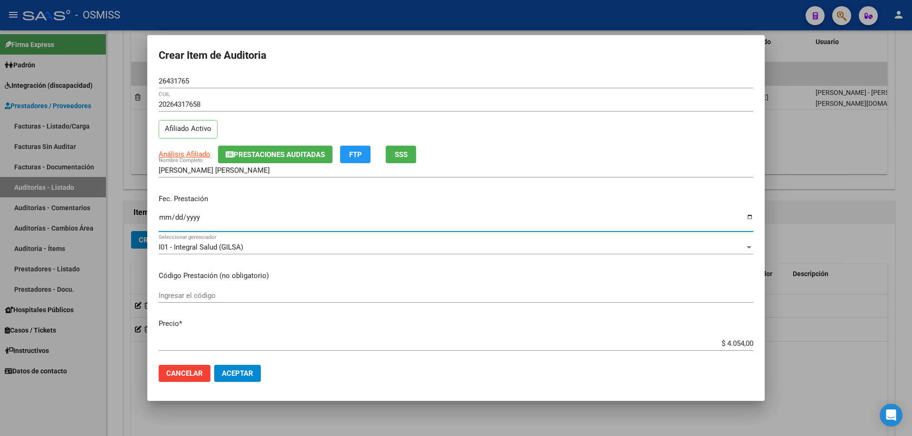
click at [164, 214] on input "Ingresar la fecha" at bounding box center [456, 221] width 594 height 15
type input "[DATE]"
drag, startPoint x: 663, startPoint y: 344, endPoint x: 911, endPoint y: 355, distance: 248.5
click at [911, 351] on div "Crear Item de Auditoria 26431765 Nro Documento 20264317658 CUIL Afiliado Activo…" at bounding box center [456, 218] width 912 height 436
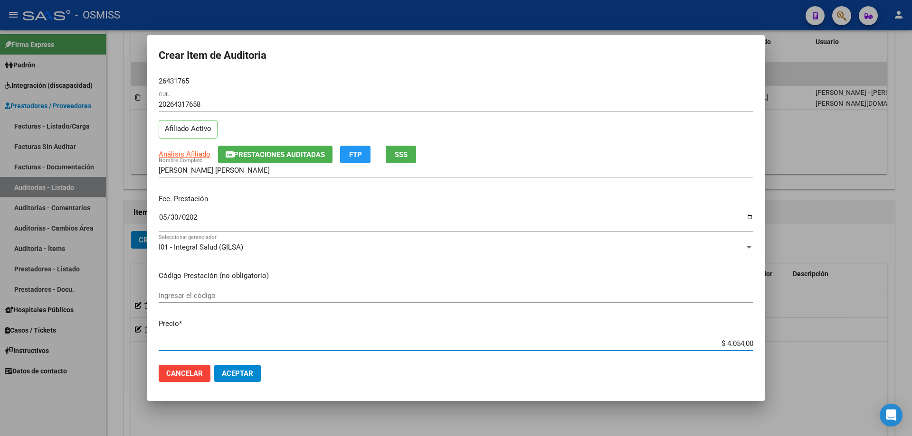
type input "$ 0,01"
type input "$ 0,12"
type input "$ 1,26"
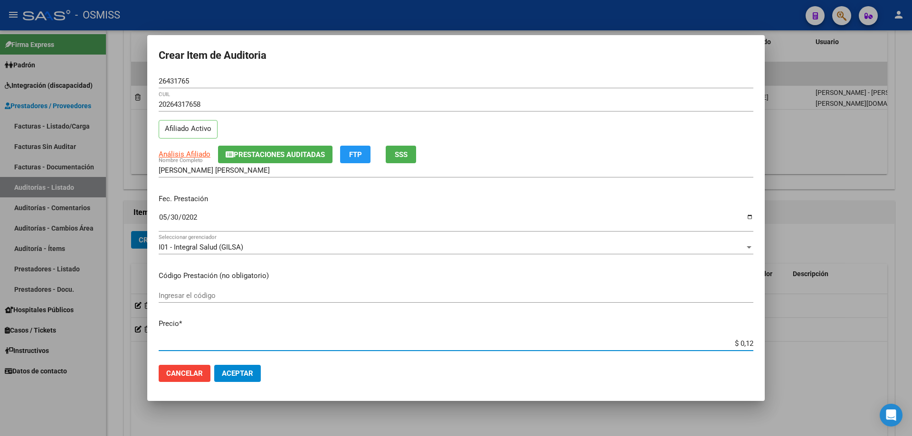
type input "$ 1,26"
type input "$ 12,67"
type input "$ 126,70"
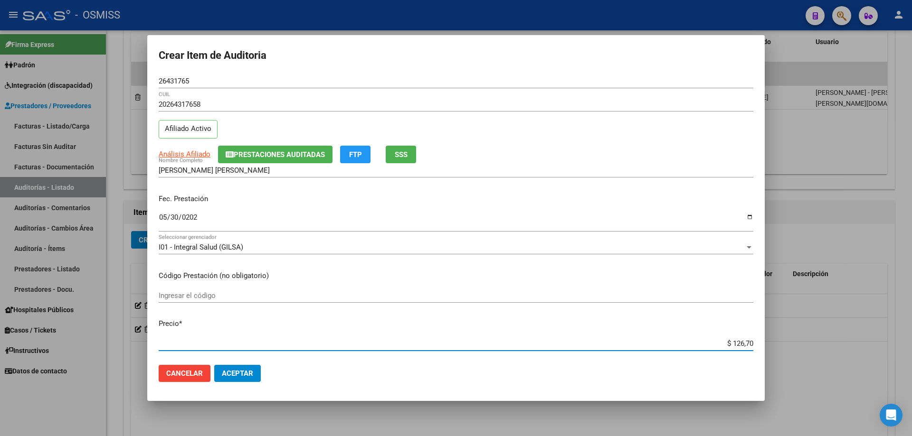
type input "$ 1.267,00"
click at [255, 378] on button "Aceptar" at bounding box center [237, 373] width 47 height 17
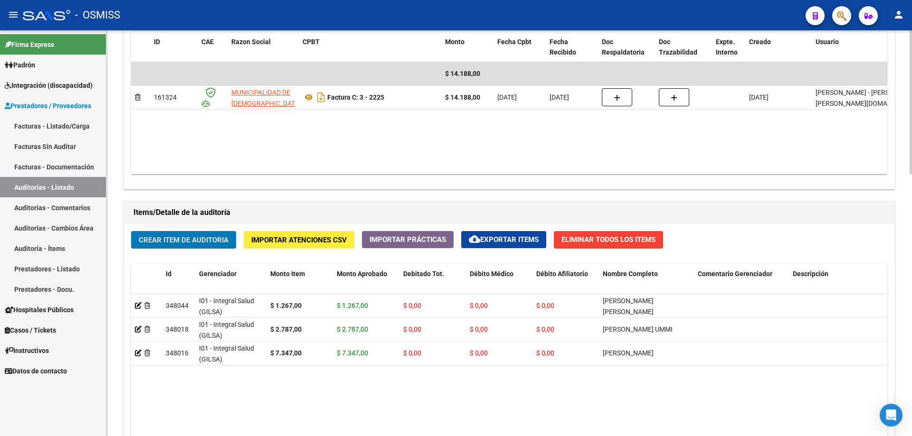
click at [165, 234] on button "Crear Item de Auditoria" at bounding box center [183, 240] width 105 height 18
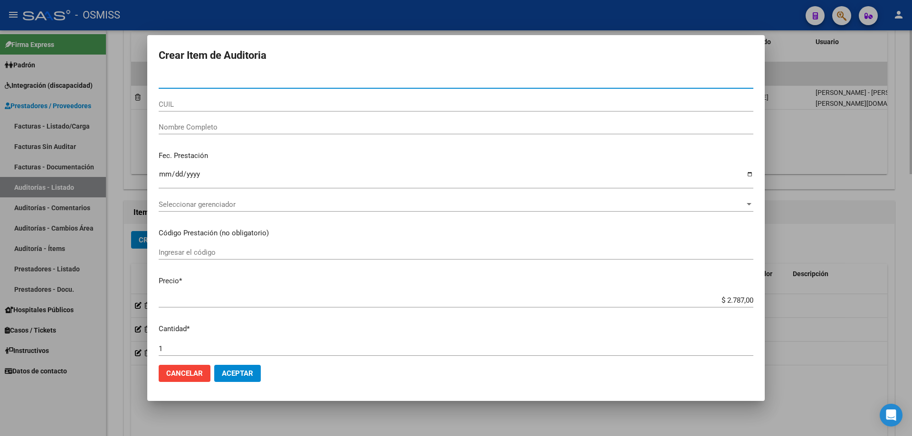
paste input "53574007"
type input "53574007"
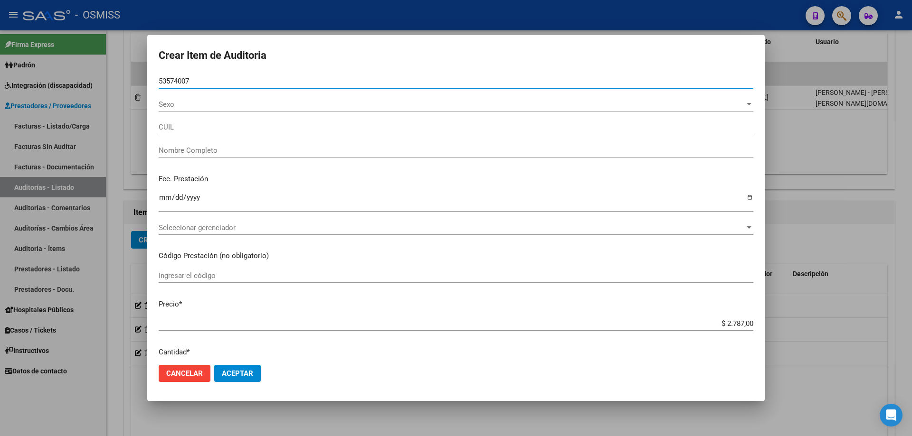
type input "27535740076"
type input "[PERSON_NAME] [PERSON_NAME]"
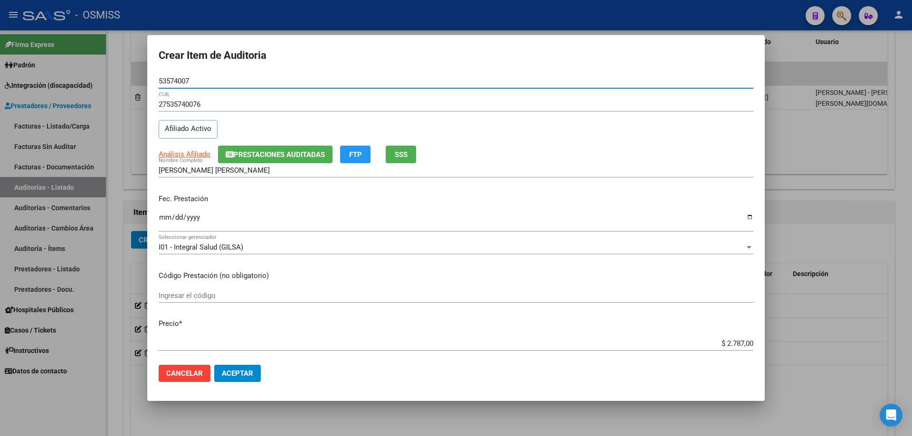
type input "53574007"
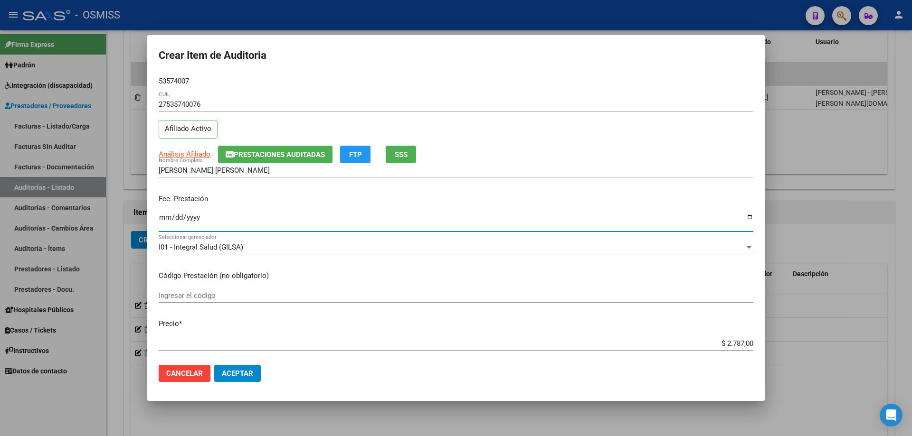
click at [167, 218] on input "Ingresar la fecha" at bounding box center [456, 221] width 594 height 15
type input "[DATE]"
click at [238, 373] on span "Aceptar" at bounding box center [237, 373] width 31 height 9
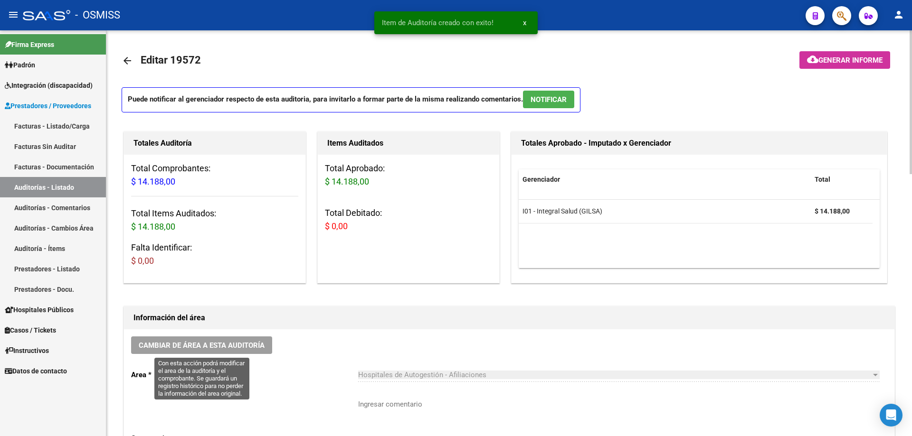
click at [249, 341] on span "Cambiar de área a esta auditoría" at bounding box center [202, 345] width 126 height 9
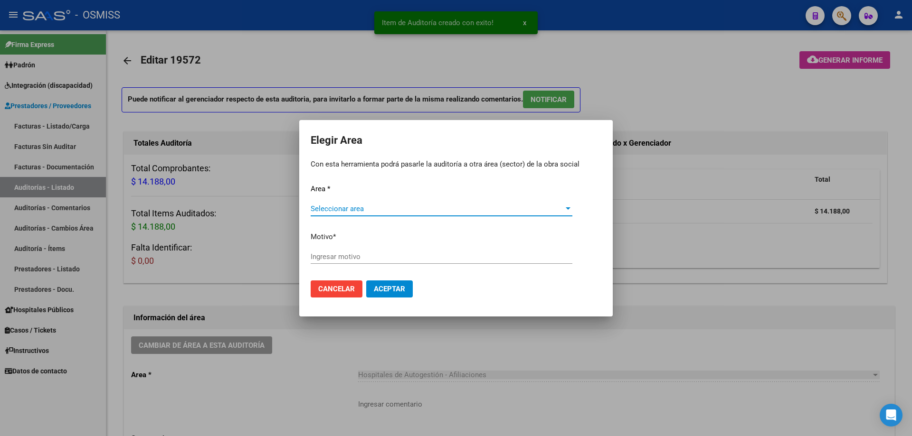
click at [360, 195] on div "Area * Seleccionar area Seleccionar area Motivo * [GEOGRAPHIC_DATA] motivo" at bounding box center [456, 228] width 291 height 89
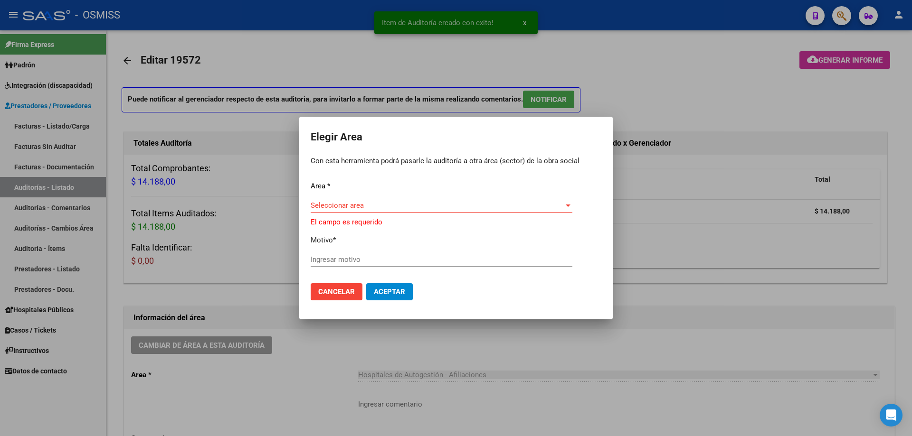
click at [363, 204] on span "Seleccionar area" at bounding box center [437, 205] width 253 height 9
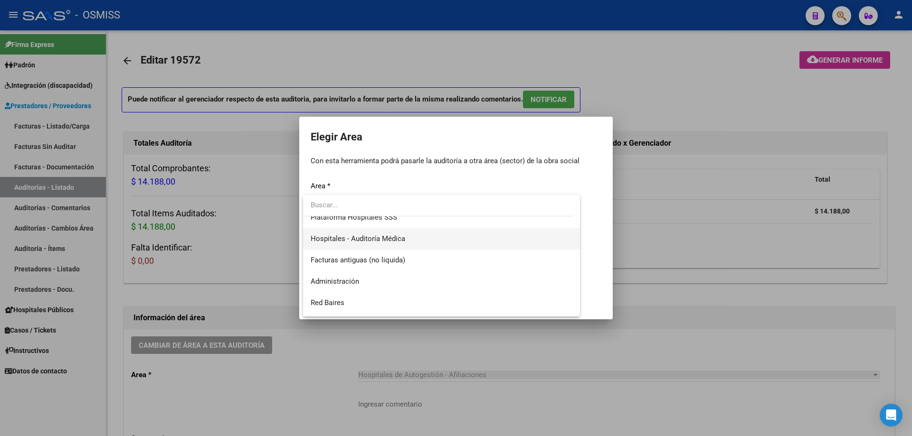
scroll to position [142, 0]
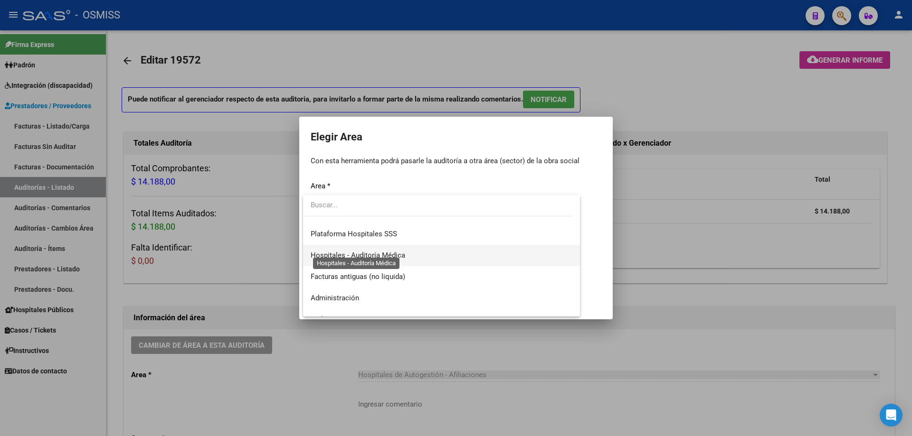
click at [378, 255] on span "Hospitales - Auditoría Médica" at bounding box center [358, 255] width 94 height 9
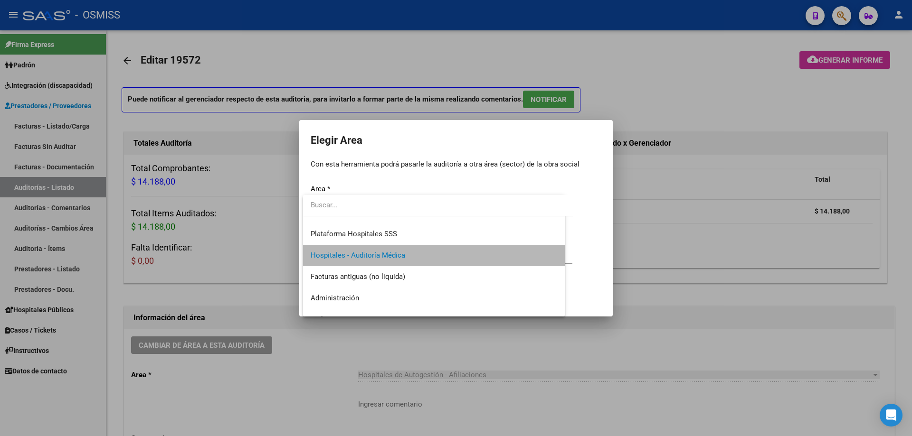
click at [378, 255] on input "Ingresar motivo" at bounding box center [442, 257] width 262 height 9
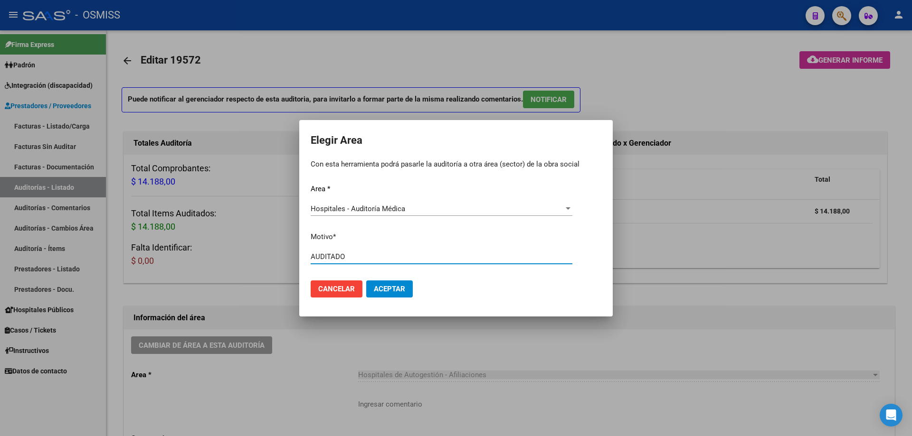
type input "AUDITADO"
click at [376, 295] on button "Aceptar" at bounding box center [389, 289] width 47 height 17
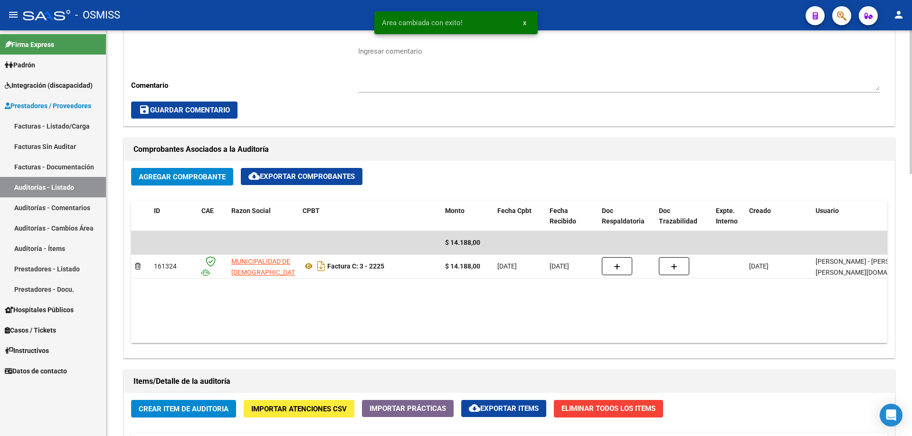
scroll to position [332, 0]
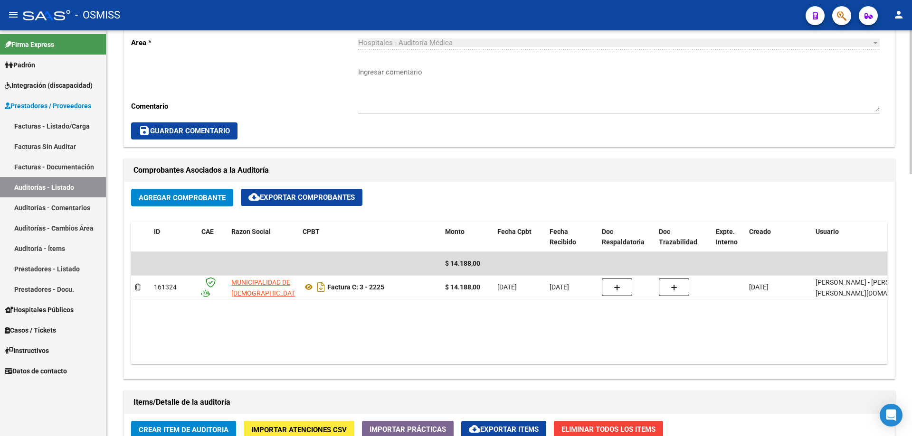
click at [243, 324] on datatable-body "$ 14.188,00 161324 MUNICIPALIDAD DE [GEOGRAPHIC_DATA] Factura C: 3 - 2225 $ 14.…" at bounding box center [509, 308] width 756 height 112
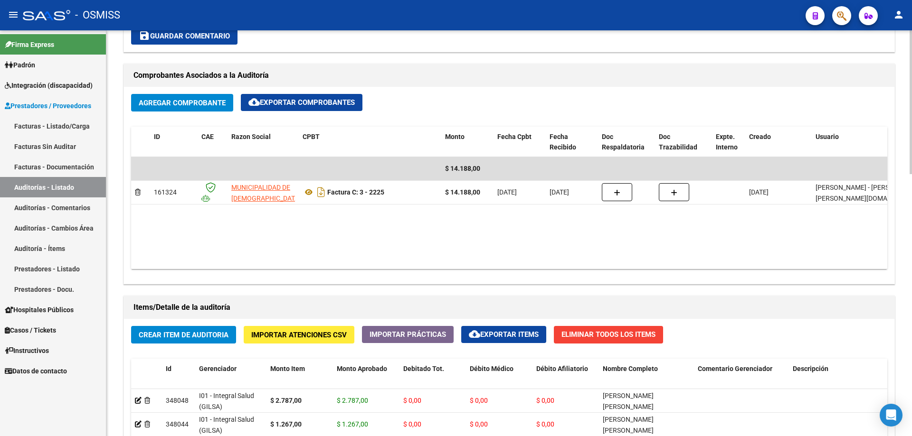
scroll to position [142, 0]
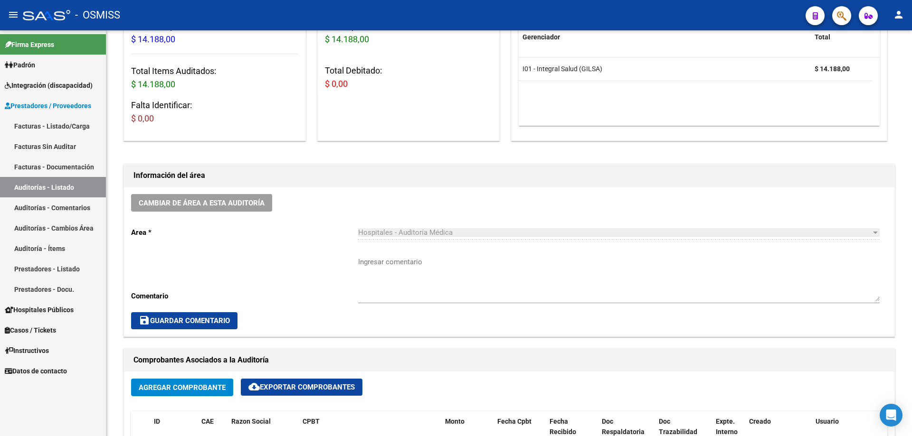
click at [57, 190] on link "Auditorías - Listado" at bounding box center [53, 187] width 106 height 20
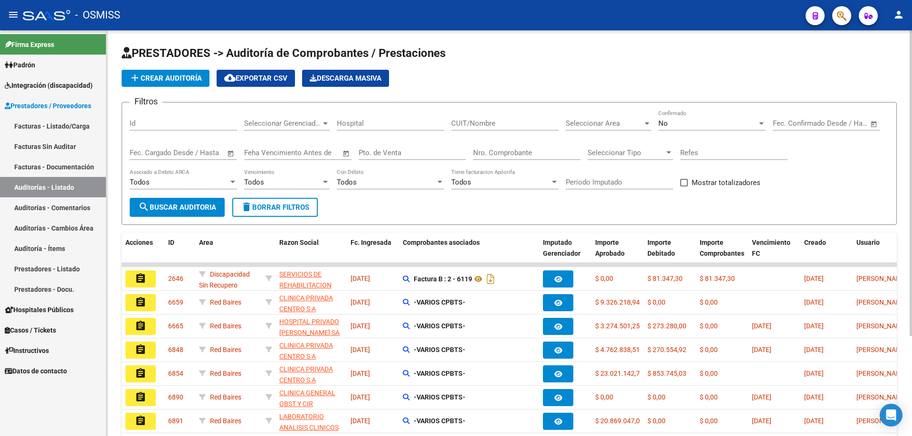
click at [146, 75] on span "add Crear Auditoría" at bounding box center [165, 78] width 73 height 9
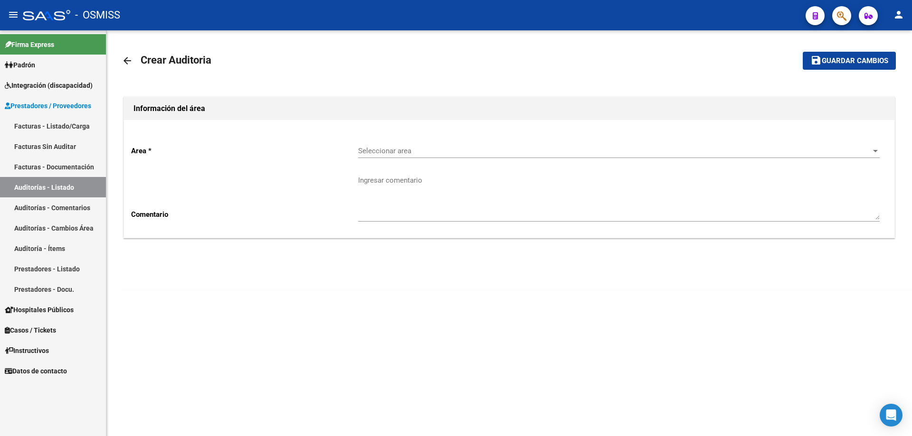
click at [485, 139] on div "Seleccionar area Seleccionar area" at bounding box center [618, 148] width 521 height 20
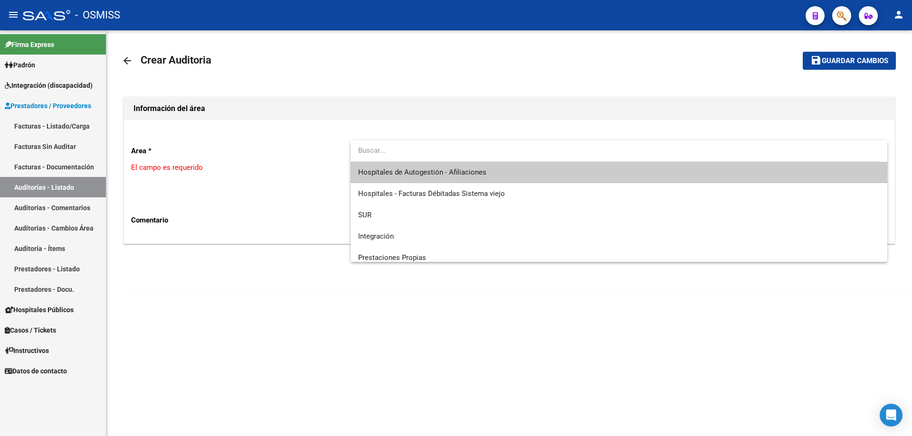
click at [483, 169] on span "Hospitales de Autogestión - Afiliaciones" at bounding box center [422, 172] width 128 height 9
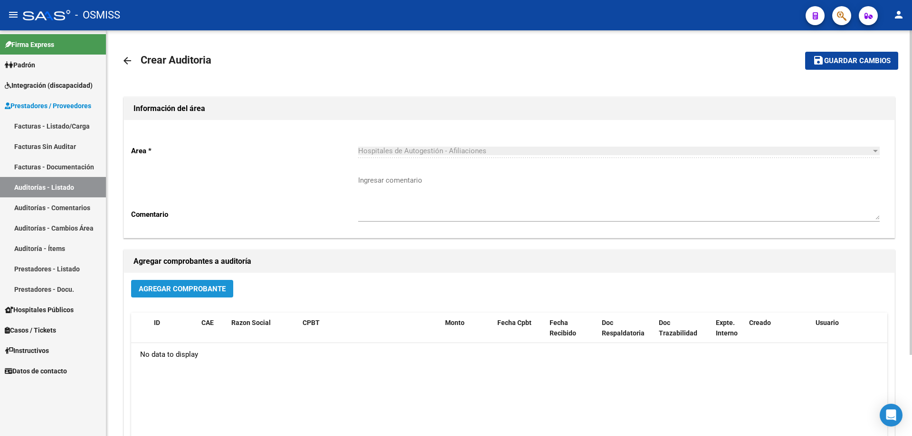
click at [205, 295] on button "Agregar Comprobante" at bounding box center [182, 289] width 102 height 18
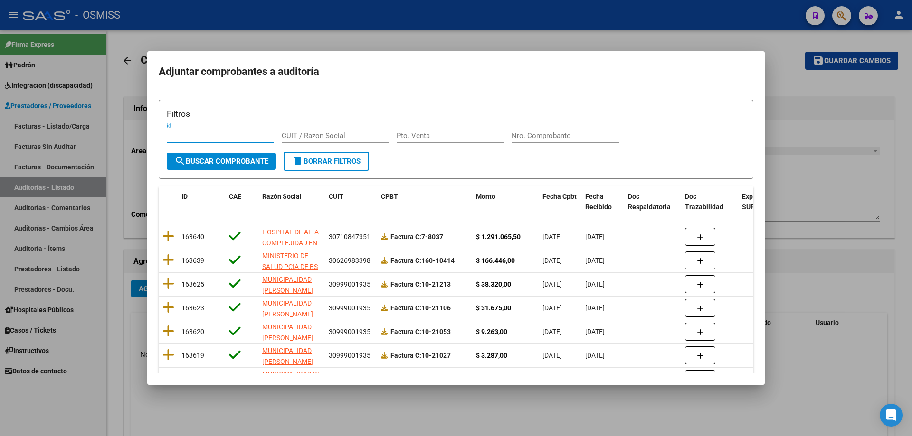
click at [569, 142] on div "Nro. Comprobante" at bounding box center [564, 136] width 107 height 14
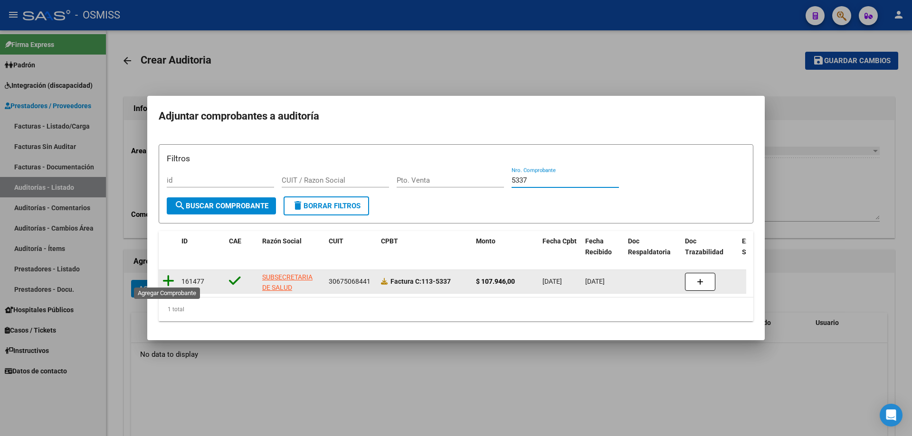
type input "5337"
click at [164, 275] on icon at bounding box center [168, 280] width 12 height 13
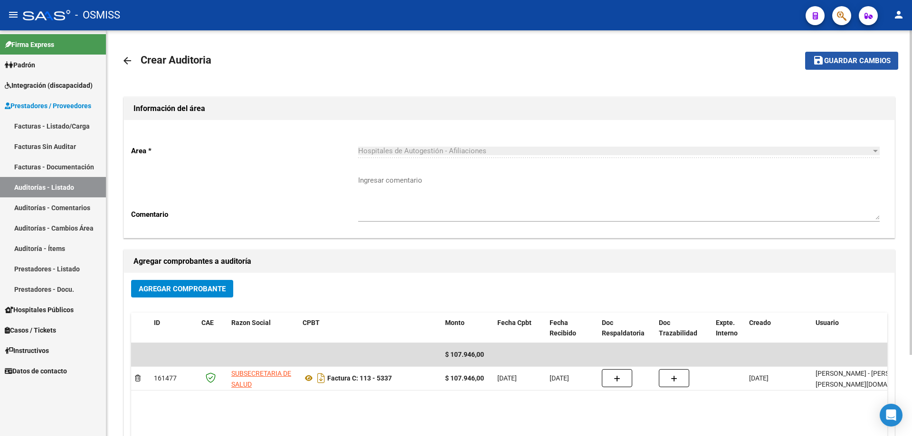
click at [843, 59] on span "Guardar cambios" at bounding box center [857, 61] width 66 height 9
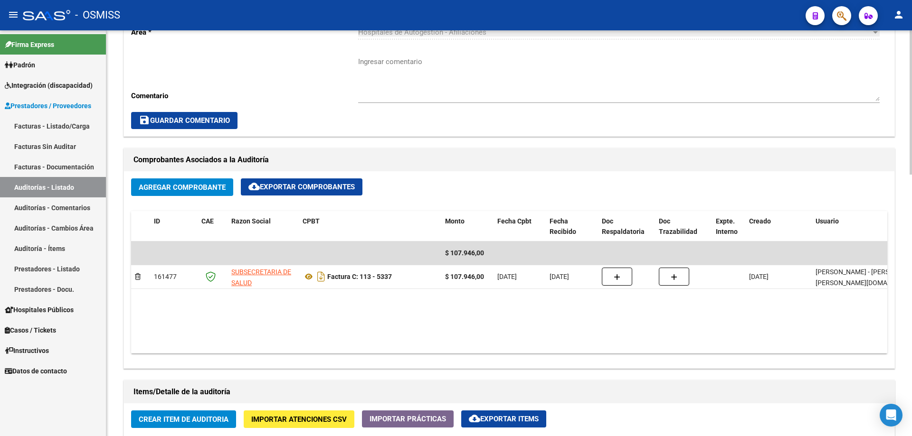
scroll to position [475, 0]
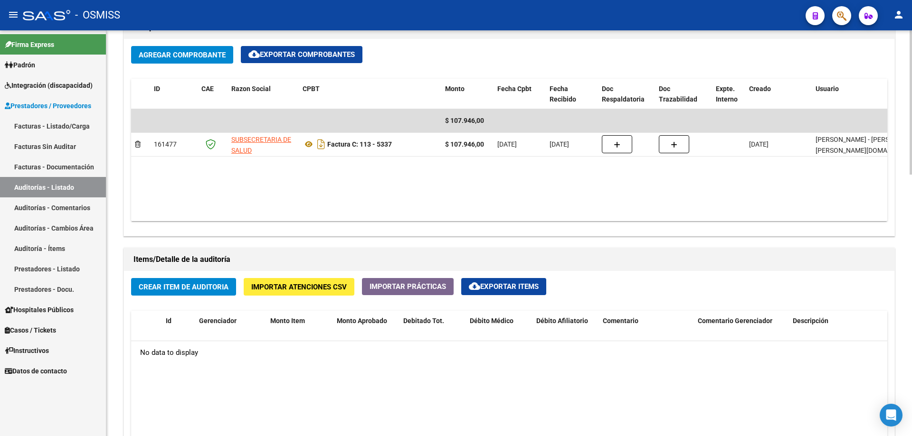
drag, startPoint x: 489, startPoint y: 184, endPoint x: 404, endPoint y: 226, distance: 94.5
click at [489, 184] on datatable-body "$ 107.946,00 161477 SUBSECRETARIA DE SALUD Factura C: 113 - 5337 $ 107.946,00 […" at bounding box center [509, 165] width 756 height 112
click at [235, 289] on button "Crear Item de Auditoria" at bounding box center [183, 287] width 105 height 18
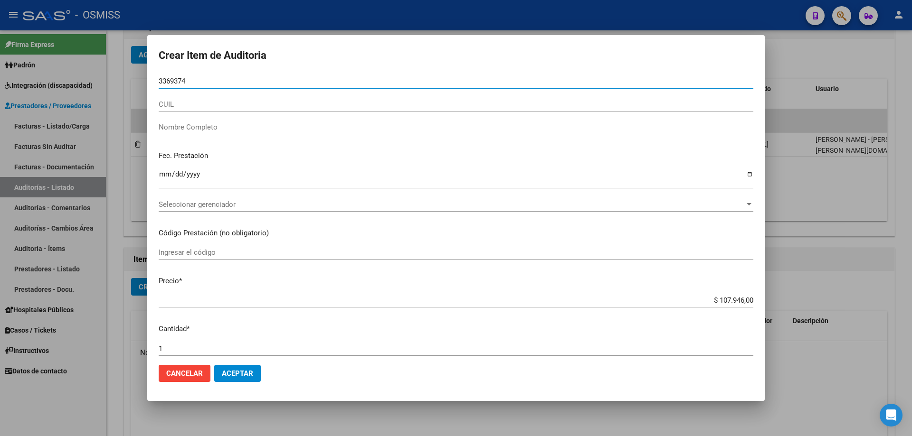
type input "33693746"
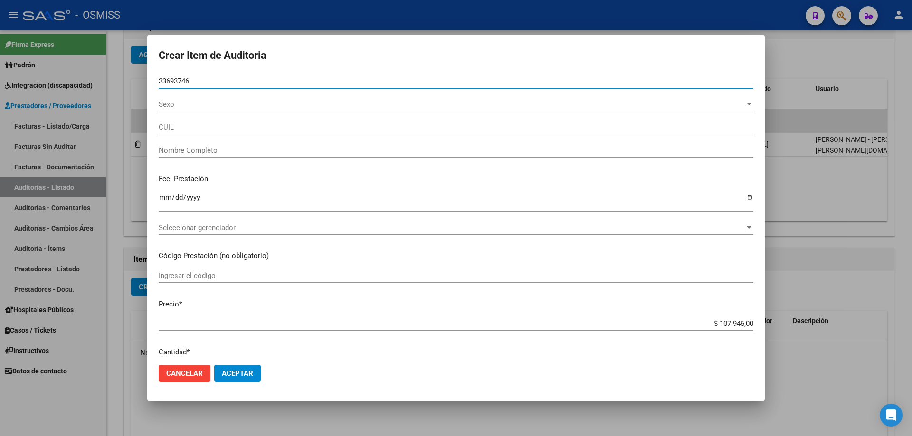
type input "23336937469"
type input "[PERSON_NAME]"
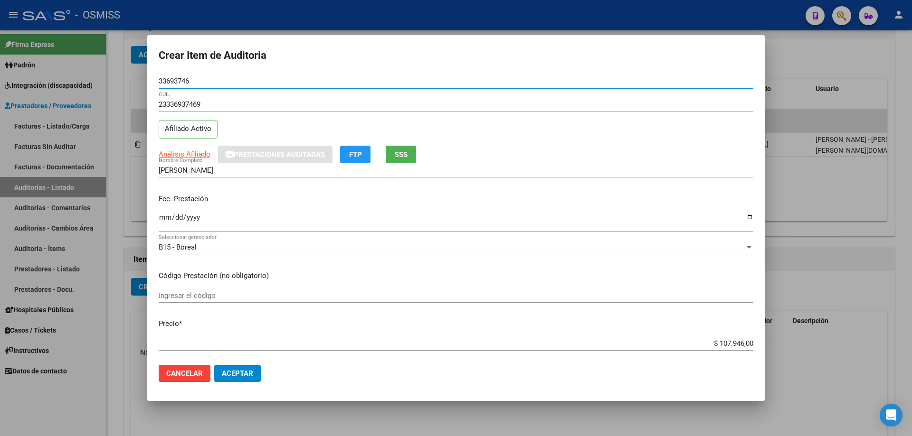
type input "33693746"
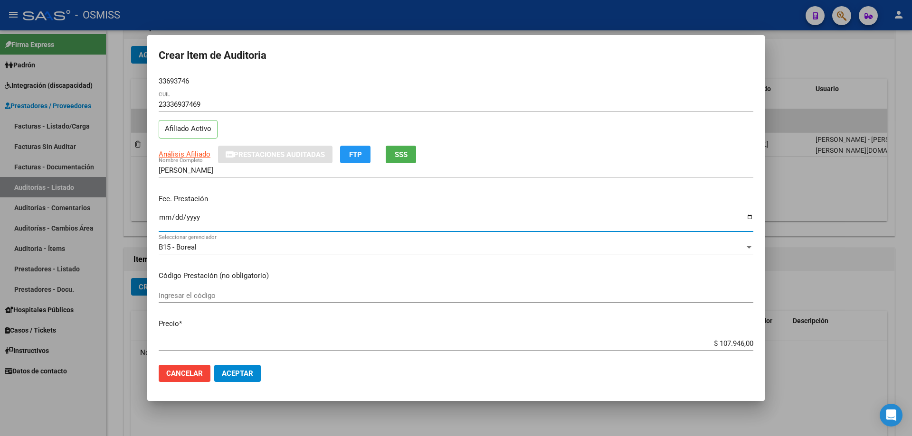
click at [163, 215] on input "Ingresar la fecha" at bounding box center [456, 221] width 594 height 15
type input "[DATE]"
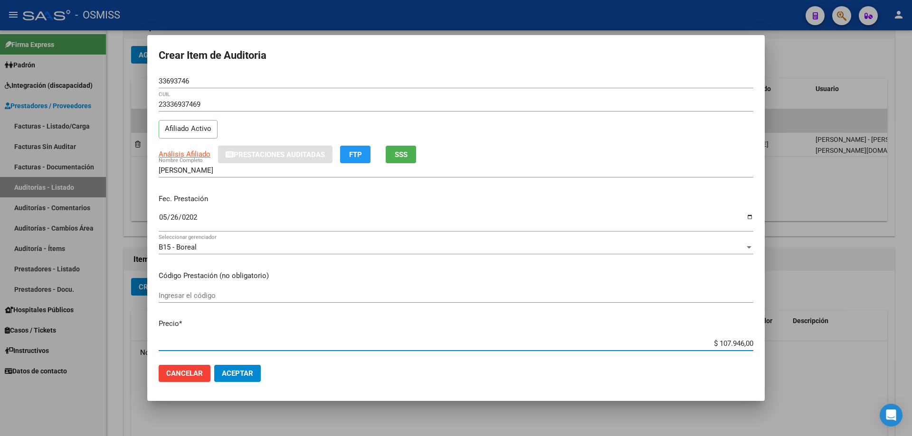
drag, startPoint x: 699, startPoint y: 342, endPoint x: 911, endPoint y: 327, distance: 212.8
click at [911, 336] on div "Crear Item de Auditoria 33693746 Nro Documento 23336937469 CUIL Afiliado Activo…" at bounding box center [456, 218] width 912 height 436
type input "$ 0,01"
type input "$ 0,11"
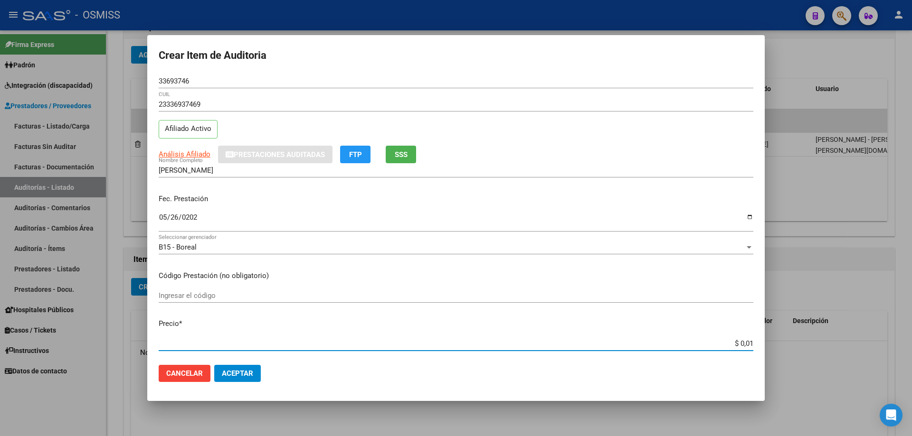
type input "$ 0,11"
type input "$ 1,19"
type input "$ 11,99"
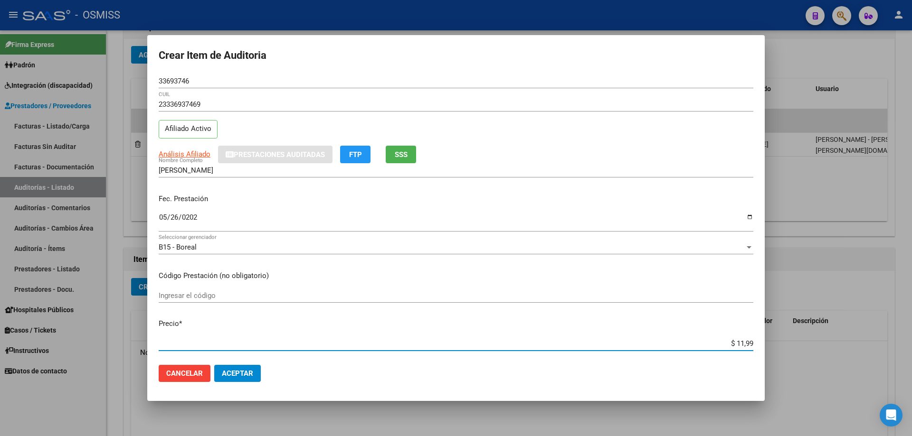
type input "$ 119,94"
type input "$ 1.199,40"
type input "$ 11.994,00"
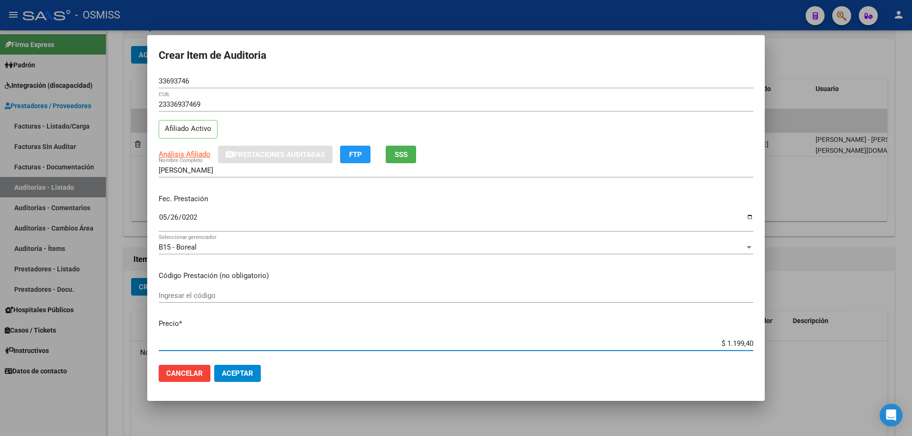
type input "$ 11.994,00"
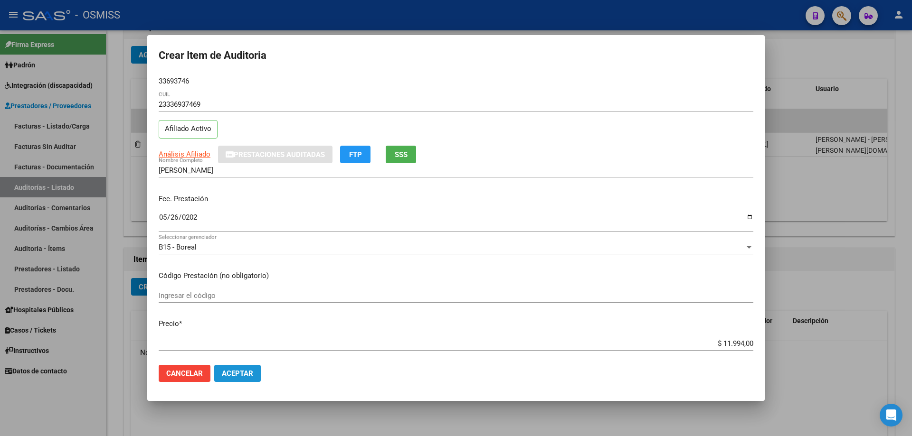
click at [242, 378] on span "Aceptar" at bounding box center [237, 373] width 31 height 9
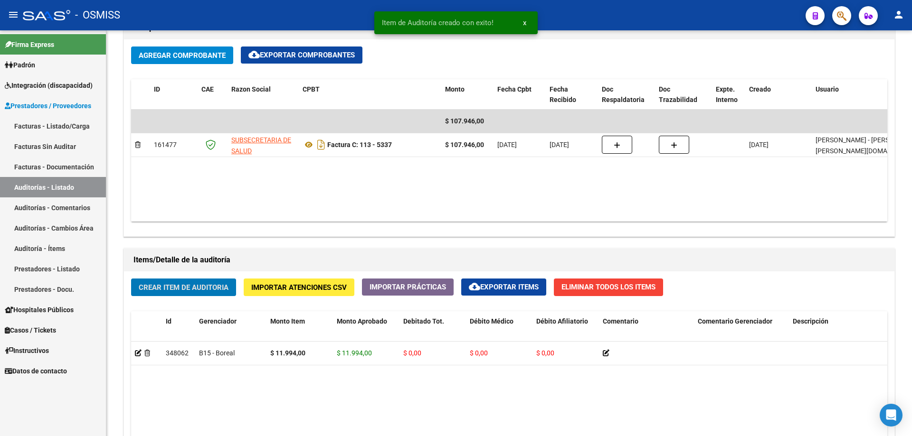
scroll to position [475, 0]
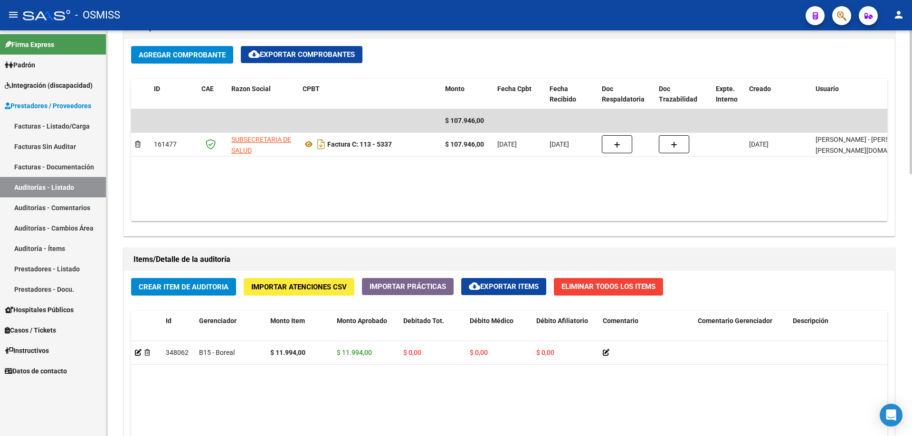
click at [461, 182] on datatable-body "$ 107.946,00 161477 SUBSECRETARIA DE SALUD Factura C: 113 - 5337 $ 107.946,00 […" at bounding box center [509, 165] width 756 height 112
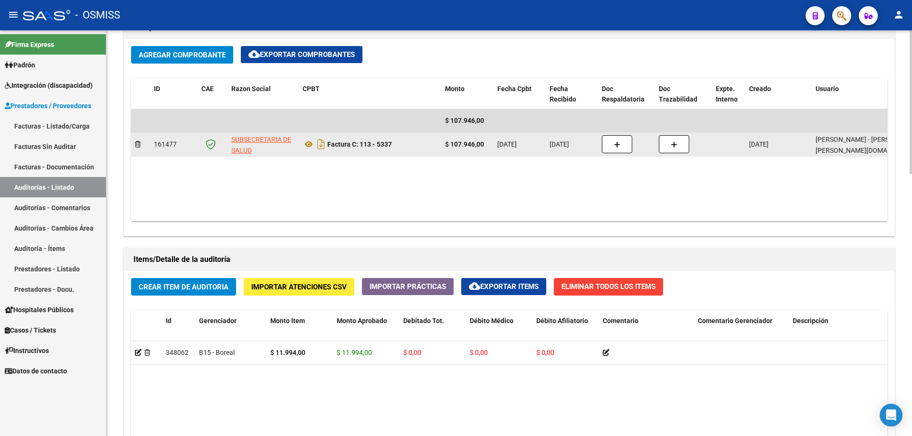
click at [419, 143] on div "Factura C: 113 - 5337" at bounding box center [369, 144] width 135 height 15
click at [415, 144] on div "Factura C: 113 - 5337" at bounding box center [369, 144] width 135 height 15
